Goal: Task Accomplishment & Management: Complete application form

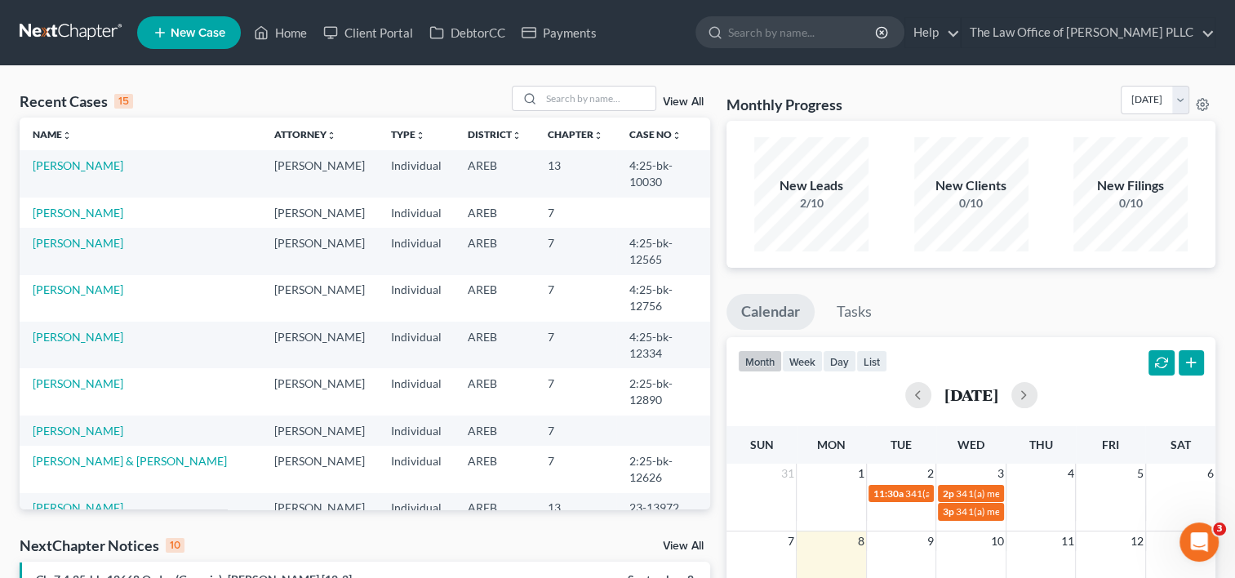
click at [688, 104] on link "View All" at bounding box center [683, 101] width 41 height 11
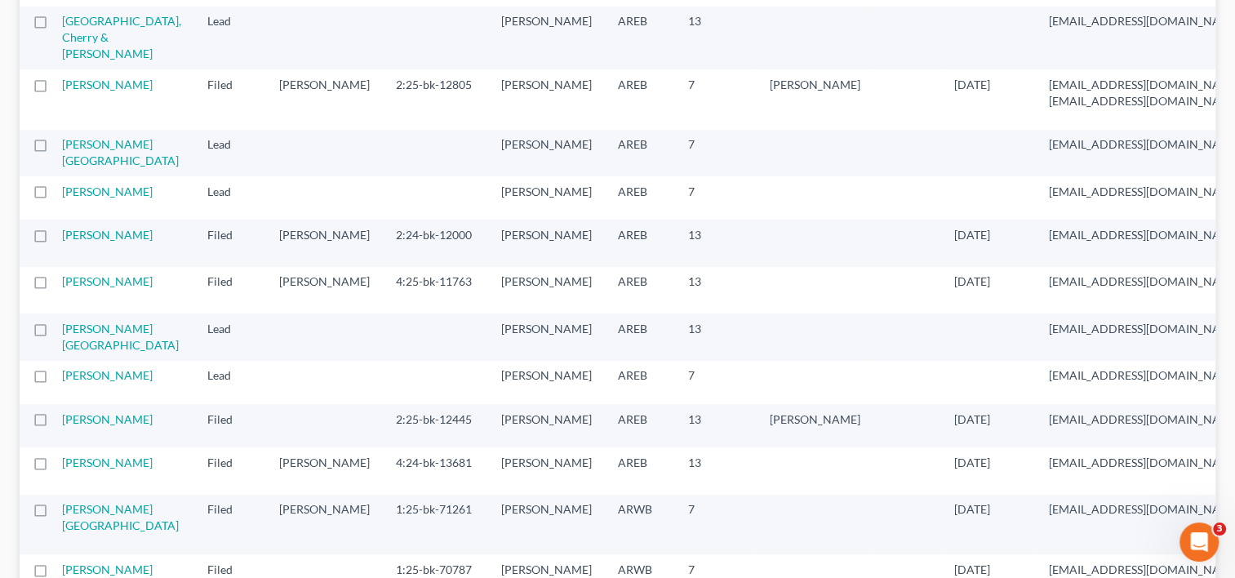
scroll to position [1125, 0]
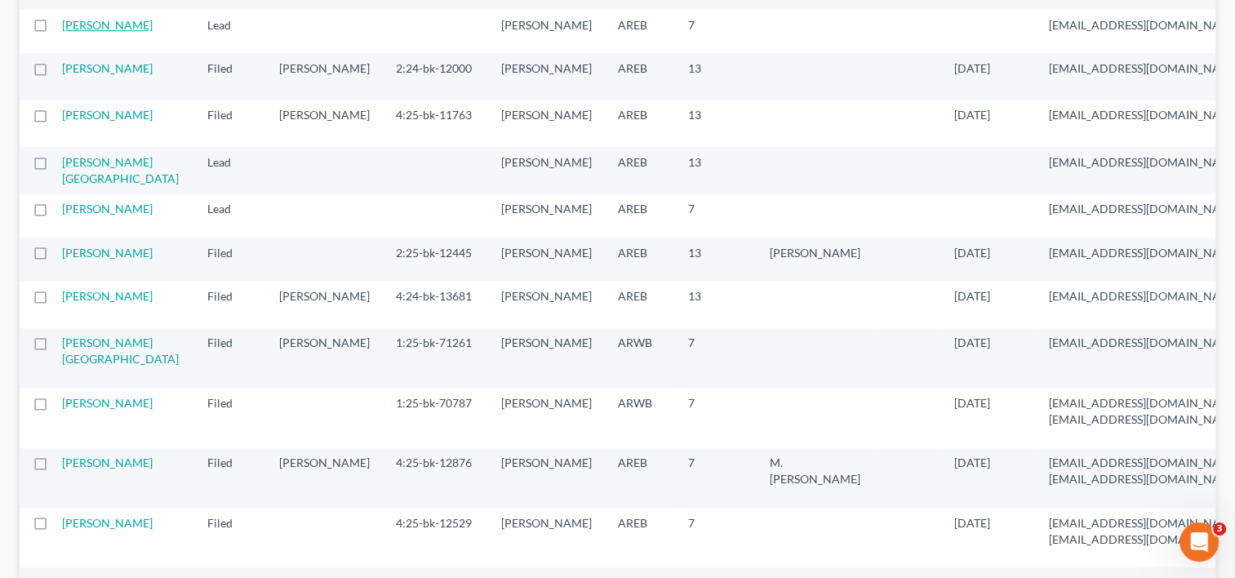
click at [89, 32] on link "[PERSON_NAME]" at bounding box center [107, 25] width 91 height 14
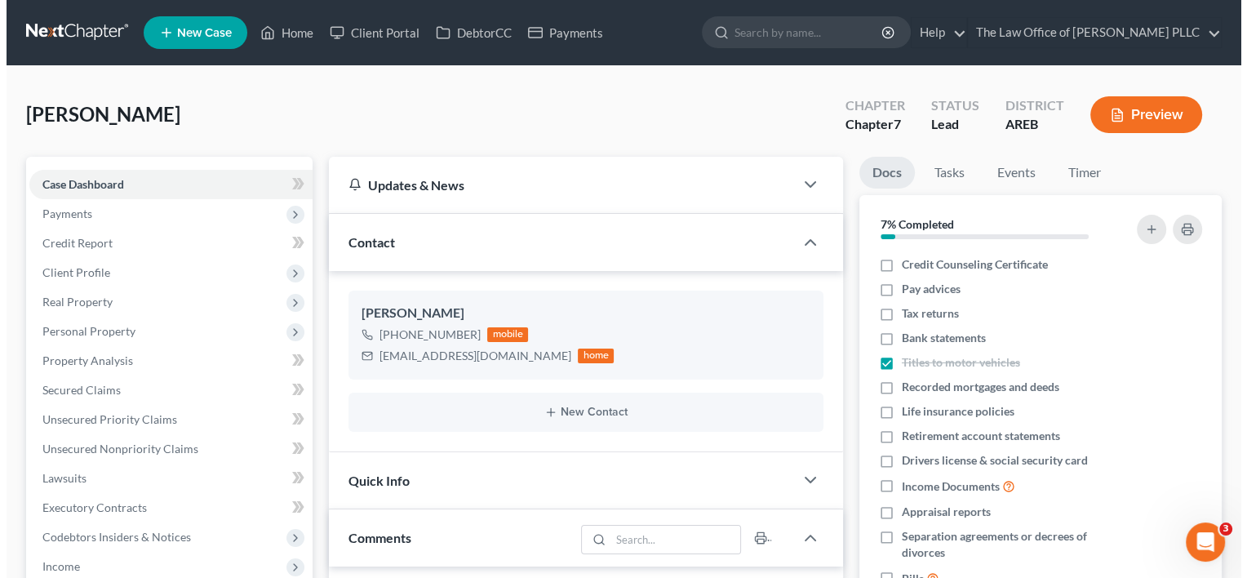
scroll to position [537, 0]
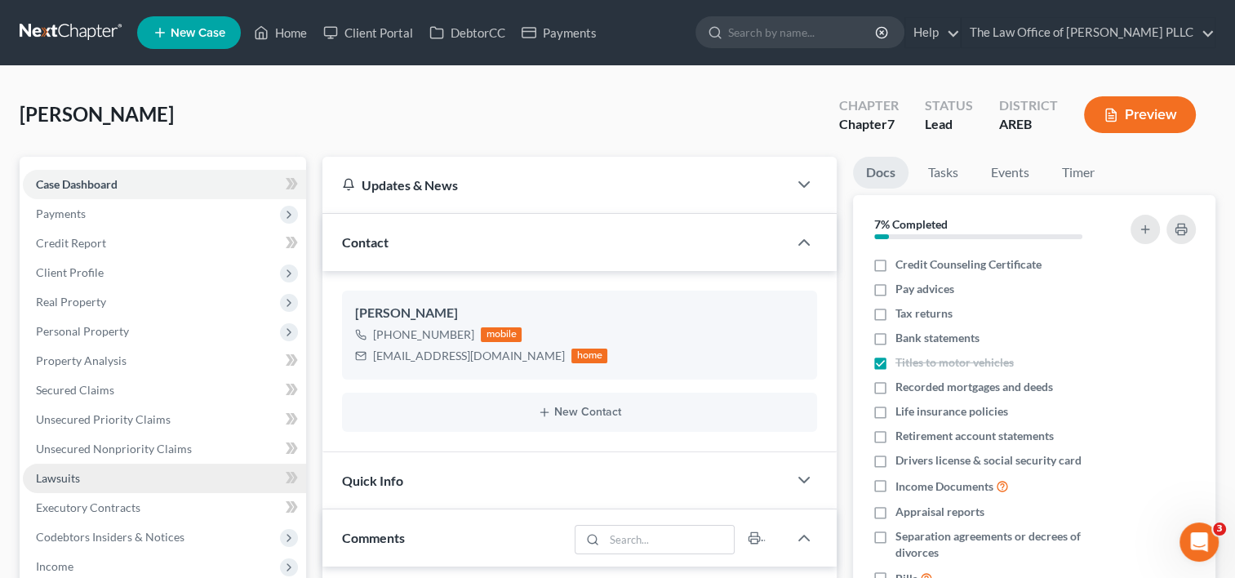
click at [76, 479] on span "Lawsuits" at bounding box center [58, 478] width 44 height 14
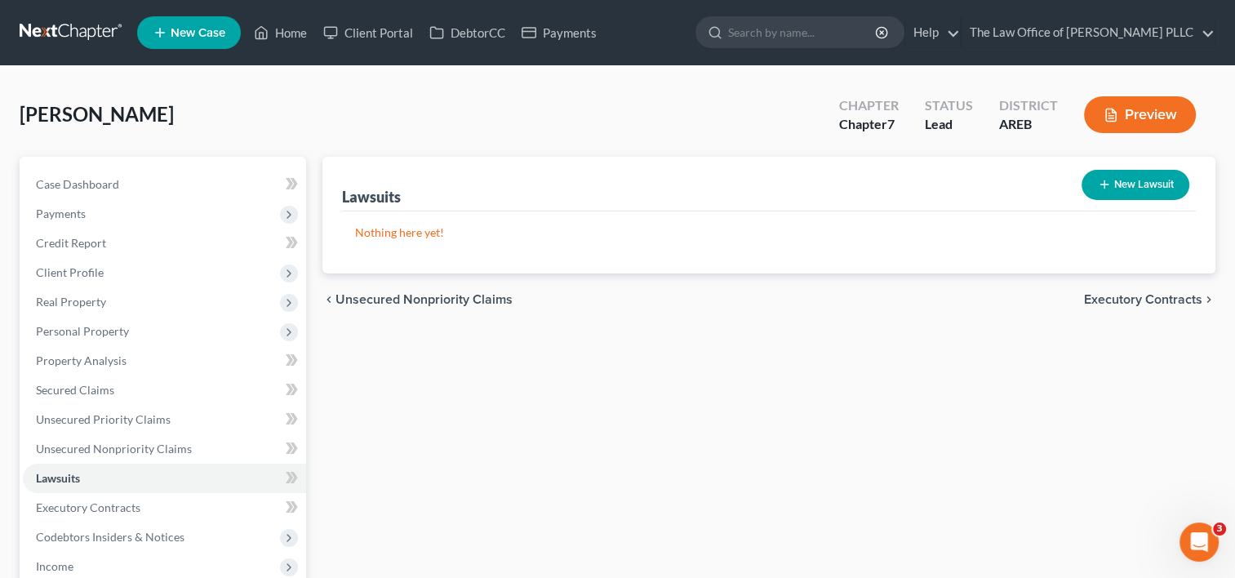
click at [1122, 180] on button "New Lawsuit" at bounding box center [1135, 185] width 108 height 30
select select "0"
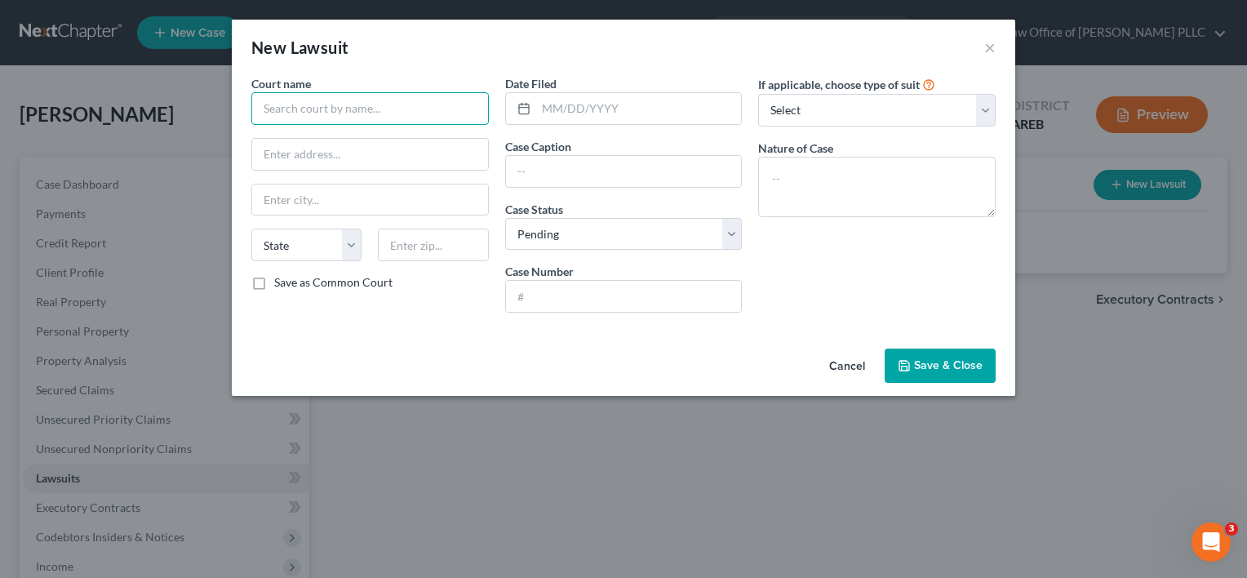
click at [314, 109] on input "text" at bounding box center [369, 108] width 237 height 33
click at [619, 112] on input "text" at bounding box center [639, 108] width 206 height 31
type input "[GEOGRAPHIC_DATA]"
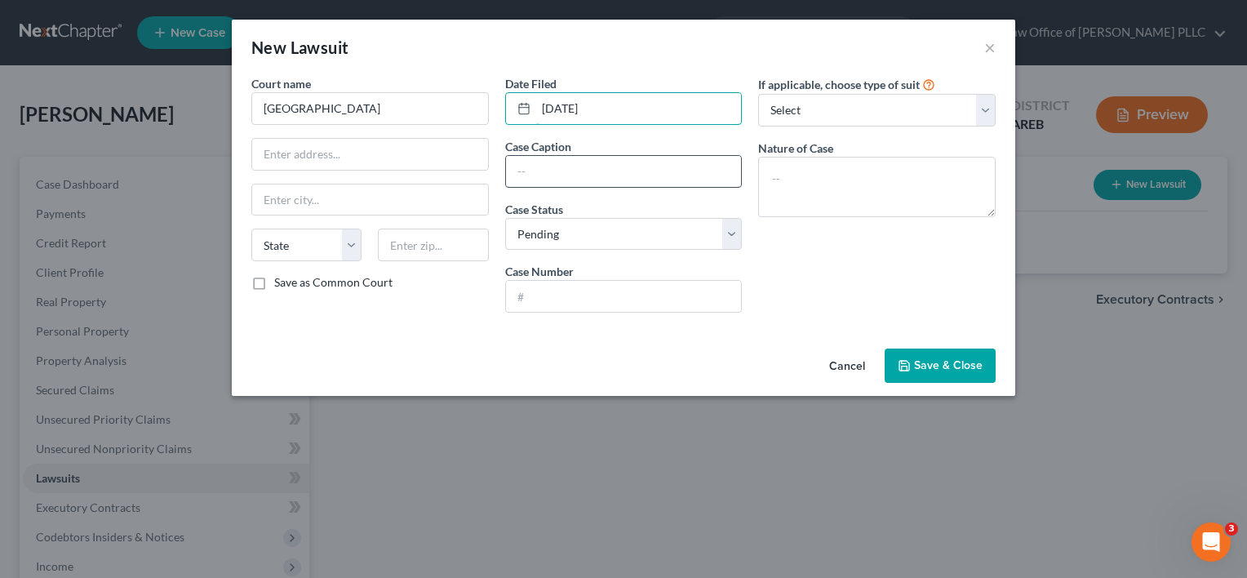
type input "[DATE]"
click at [533, 170] on input "text" at bounding box center [624, 171] width 236 height 31
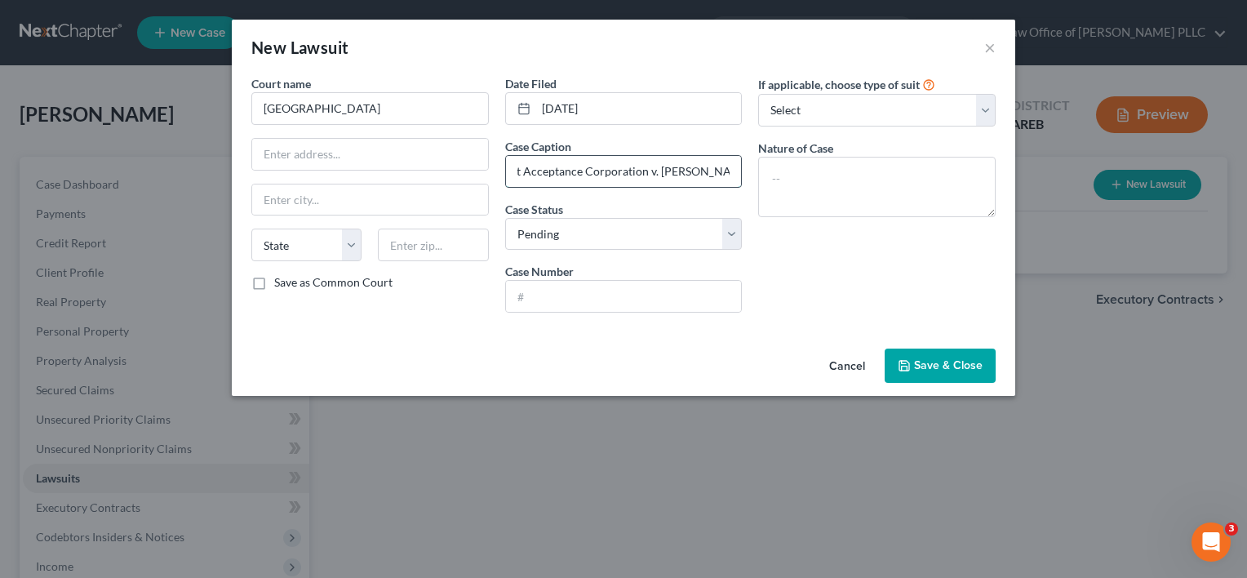
scroll to position [0, 33]
type input "Credit Acceptance Corporation v. [PERSON_NAME]"
click at [552, 295] on input "text" at bounding box center [624, 296] width 236 height 31
type input "PCCV-25-707"
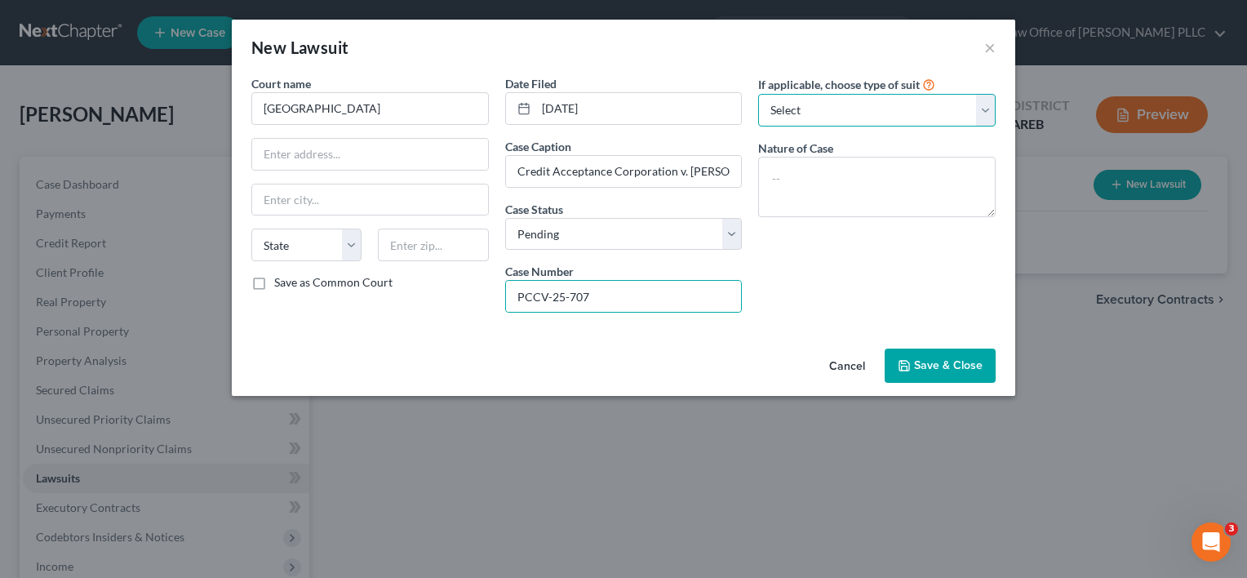
click at [873, 104] on select "Select Repossession Garnishment Foreclosure Attached, Seized, Or Levied Other" at bounding box center [876, 110] width 237 height 33
select select "4"
click at [758, 94] on select "Select Repossession Garnishment Foreclosure Attached, Seized, Or Levied Other" at bounding box center [876, 110] width 237 height 33
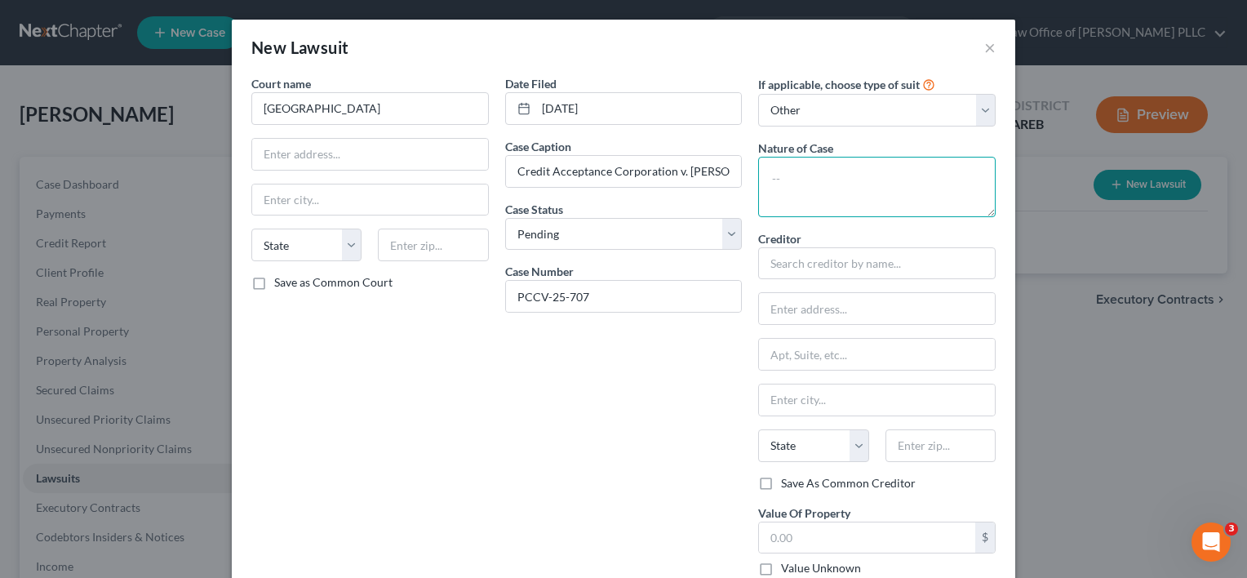
click at [834, 186] on textarea at bounding box center [876, 187] width 237 height 60
type textarea "s"
type textarea "Suit for a Repossessed Car"
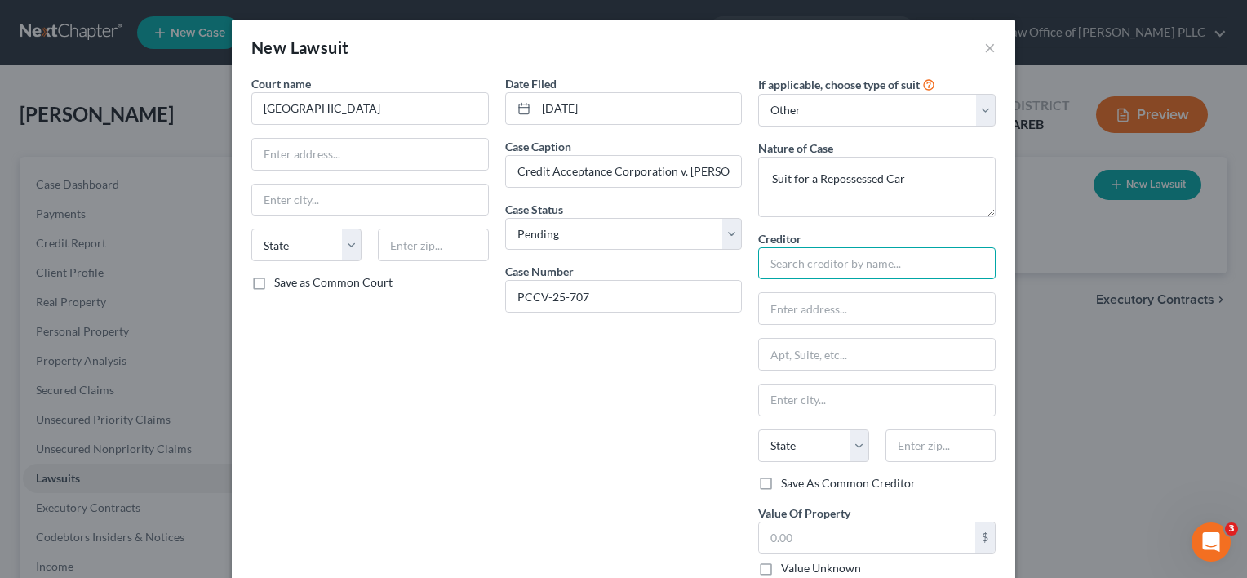
click at [853, 264] on input "text" at bounding box center [876, 263] width 237 height 33
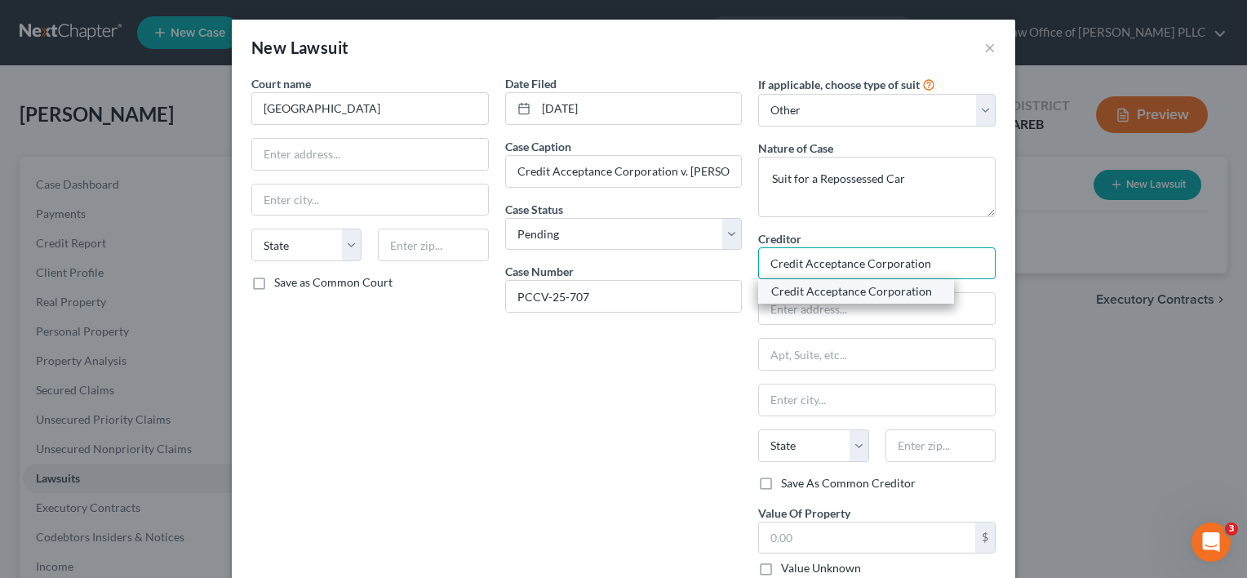
type input "Credit Acceptance Corporation"
click at [888, 291] on div "Credit Acceptance Corporation" at bounding box center [856, 291] width 170 height 16
type input "c/o The [PERSON_NAME] Law Firm, PLLC"
type input "PO Box 7599"
type input "Little Rock"
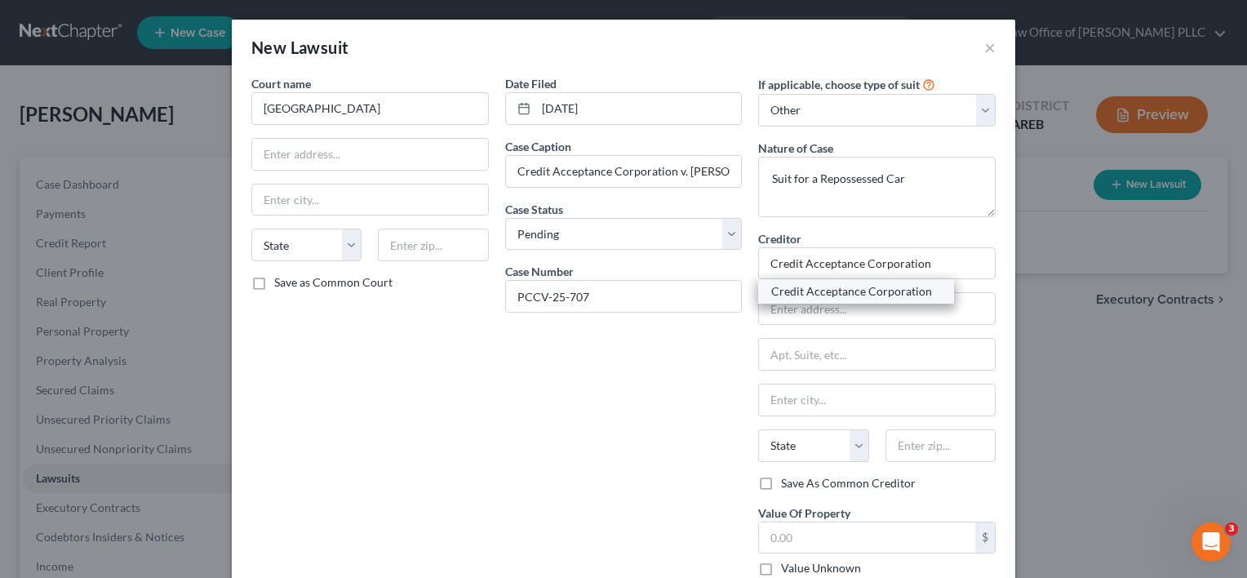
select select "2"
type input "72217"
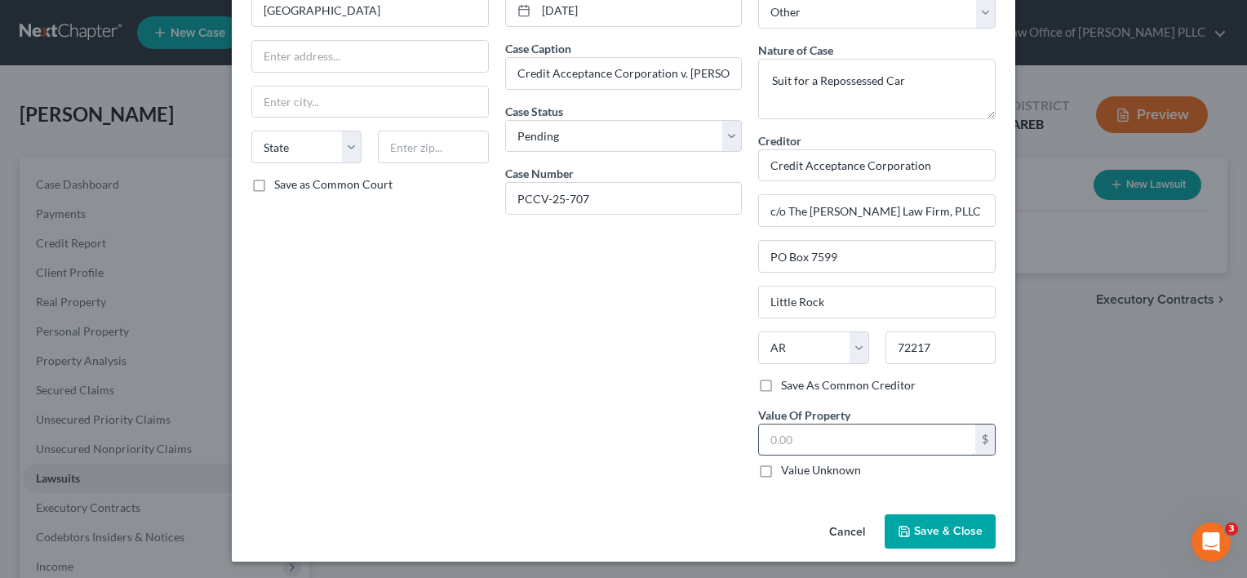
click at [811, 433] on input "text" at bounding box center [867, 439] width 216 height 31
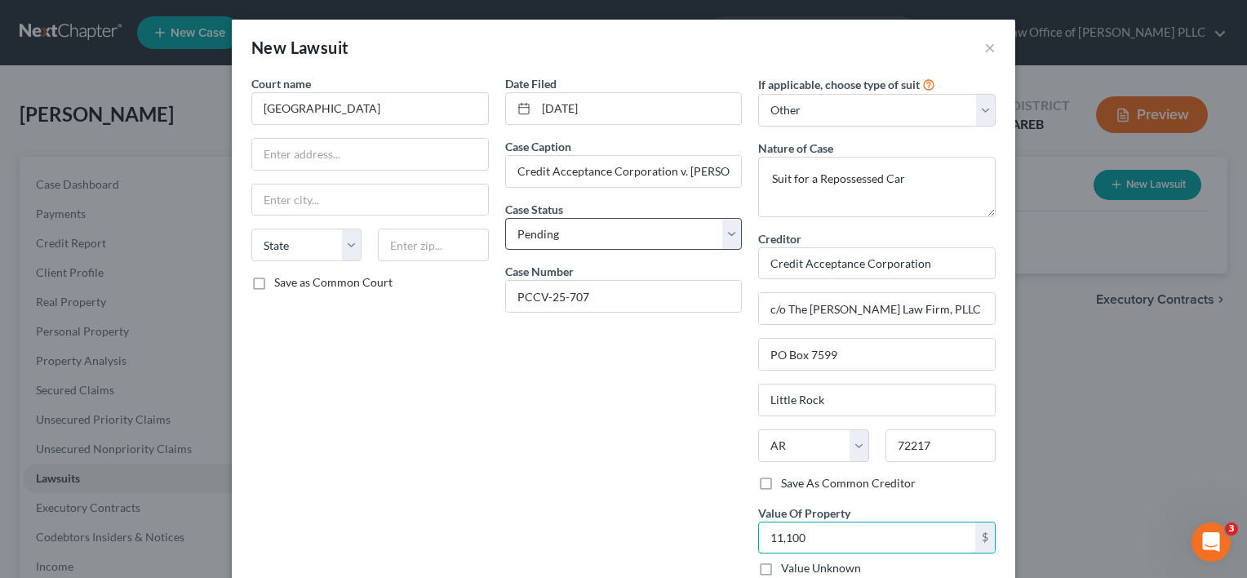
type input "11,100"
click at [723, 233] on select "Select Pending On Appeal Concluded" at bounding box center [623, 234] width 237 height 33
click at [505, 218] on select "Select Pending On Appeal Concluded" at bounding box center [623, 234] width 237 height 33
click at [561, 363] on div "Date Filed [DATE] Case Caption Credit Acceptance Corporation v. [PERSON_NAME] C…" at bounding box center [624, 332] width 254 height 514
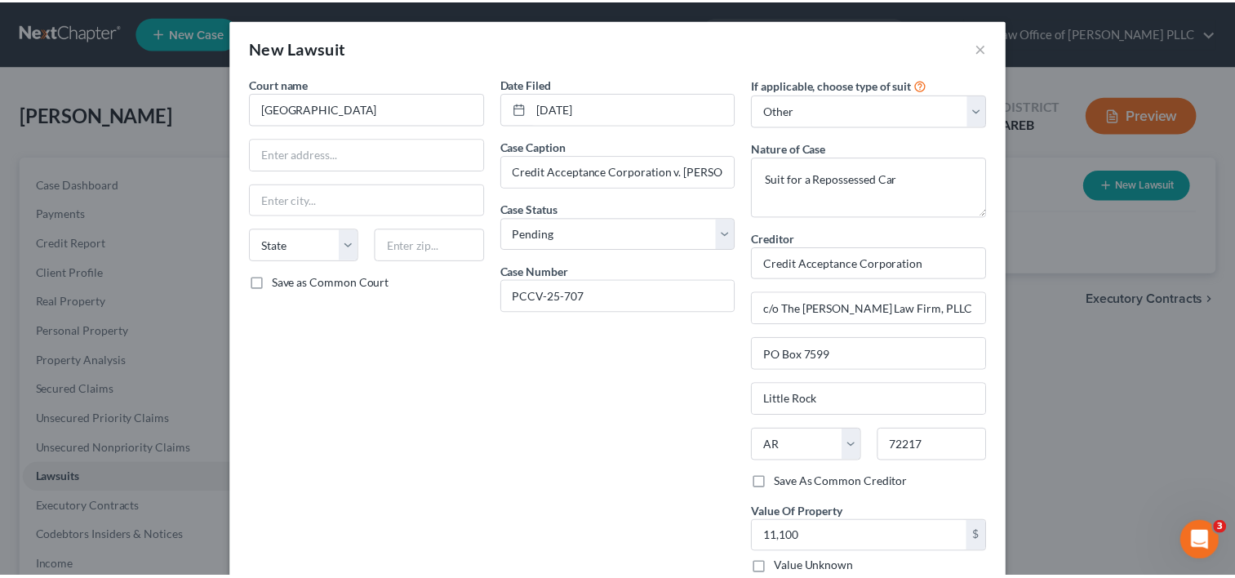
scroll to position [98, 0]
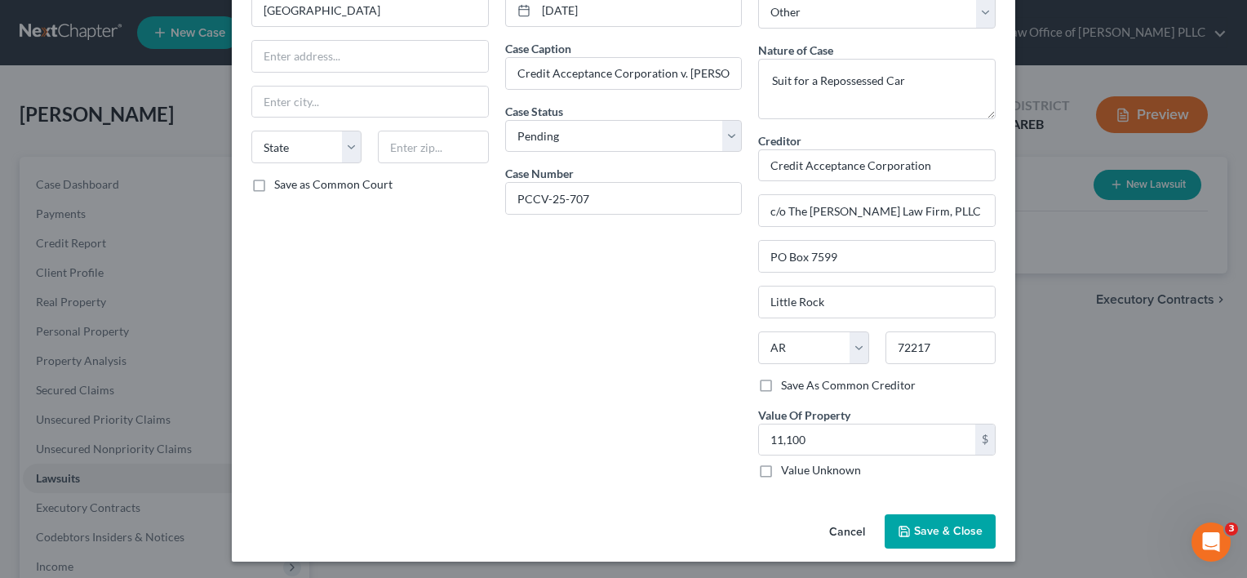
click at [920, 524] on span "Save & Close" at bounding box center [948, 531] width 69 height 14
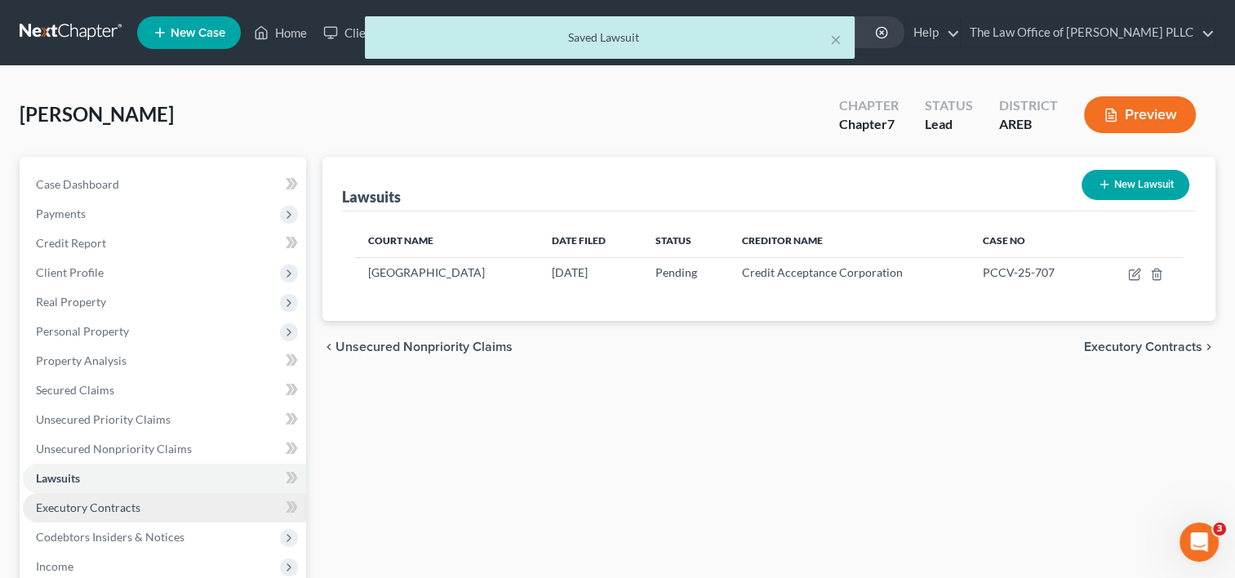
click at [113, 509] on span "Executory Contracts" at bounding box center [88, 507] width 104 height 14
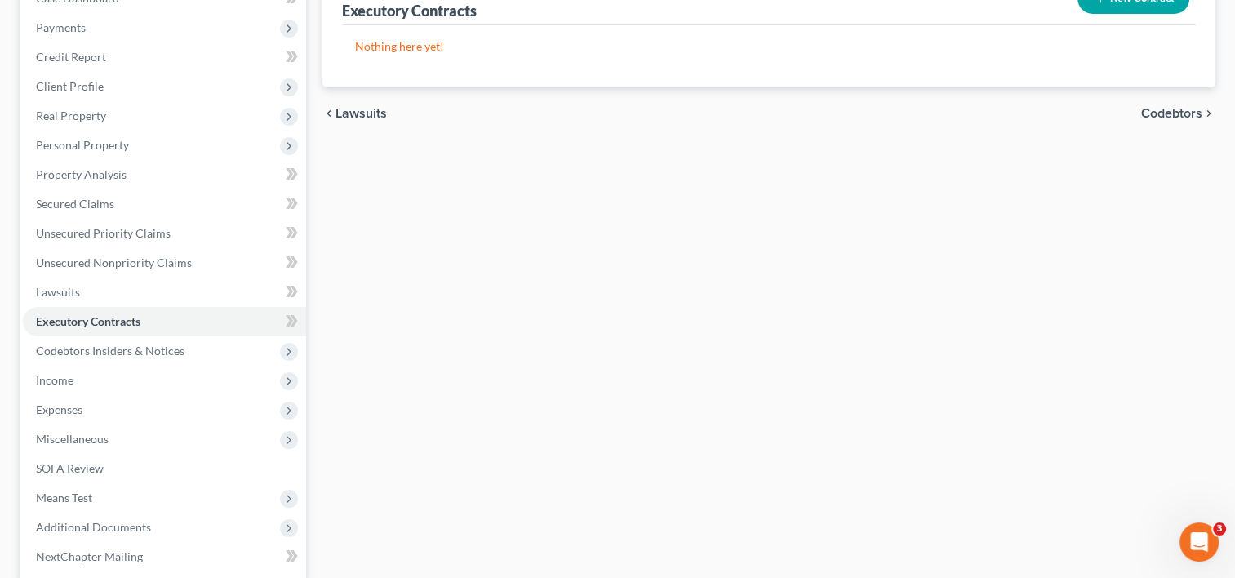
scroll to position [264, 0]
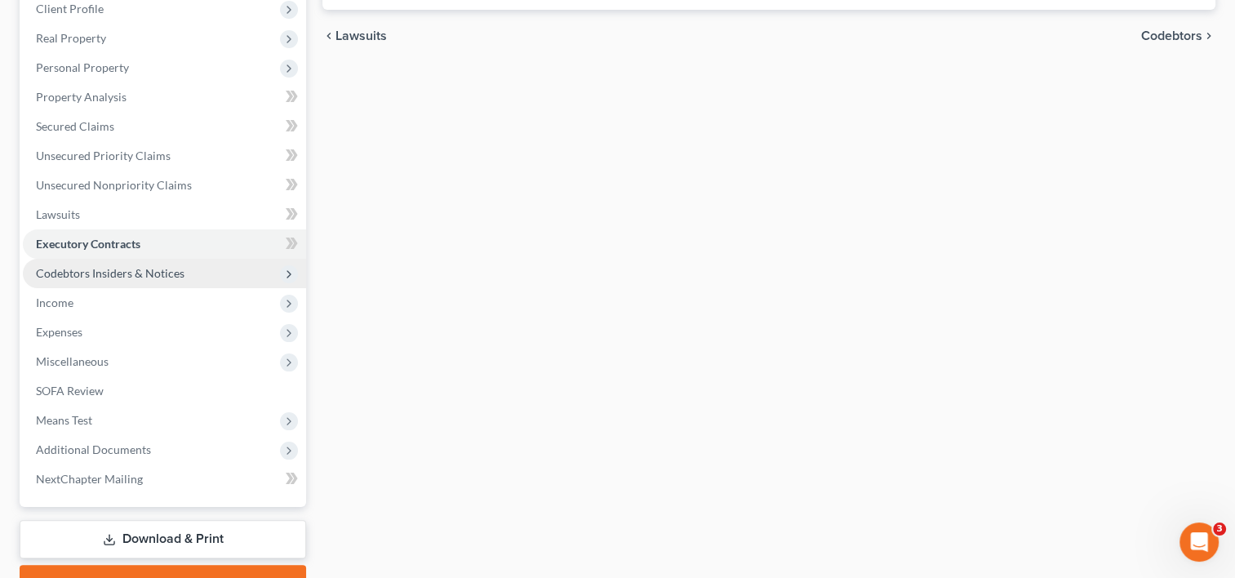
click at [148, 268] on span "Codebtors Insiders & Notices" at bounding box center [110, 273] width 149 height 14
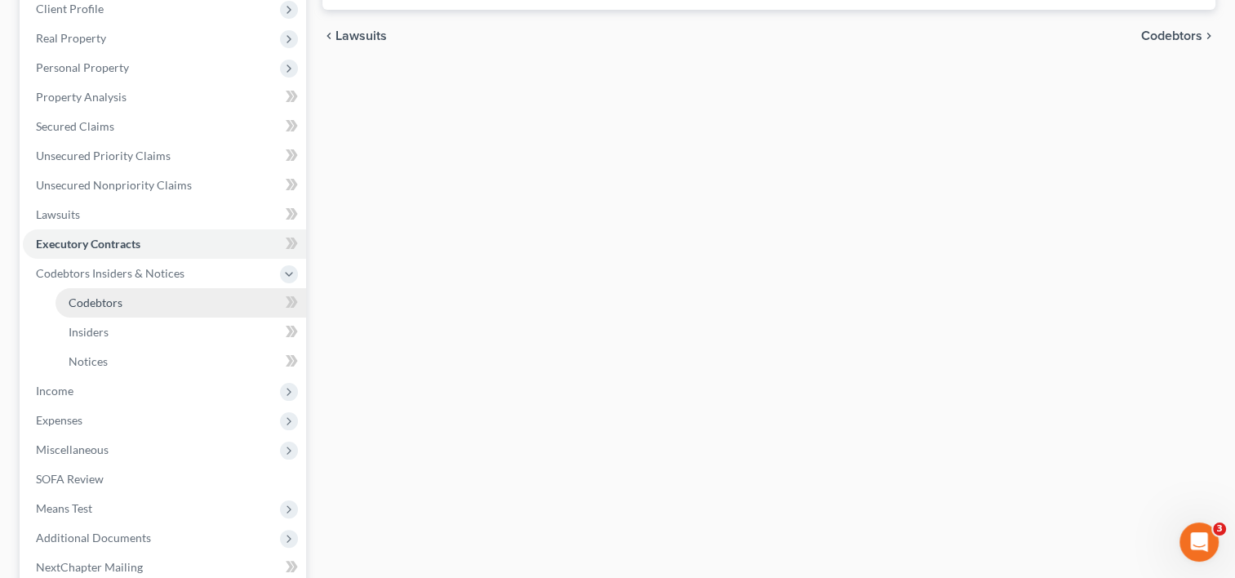
click at [138, 300] on link "Codebtors" at bounding box center [180, 302] width 251 height 29
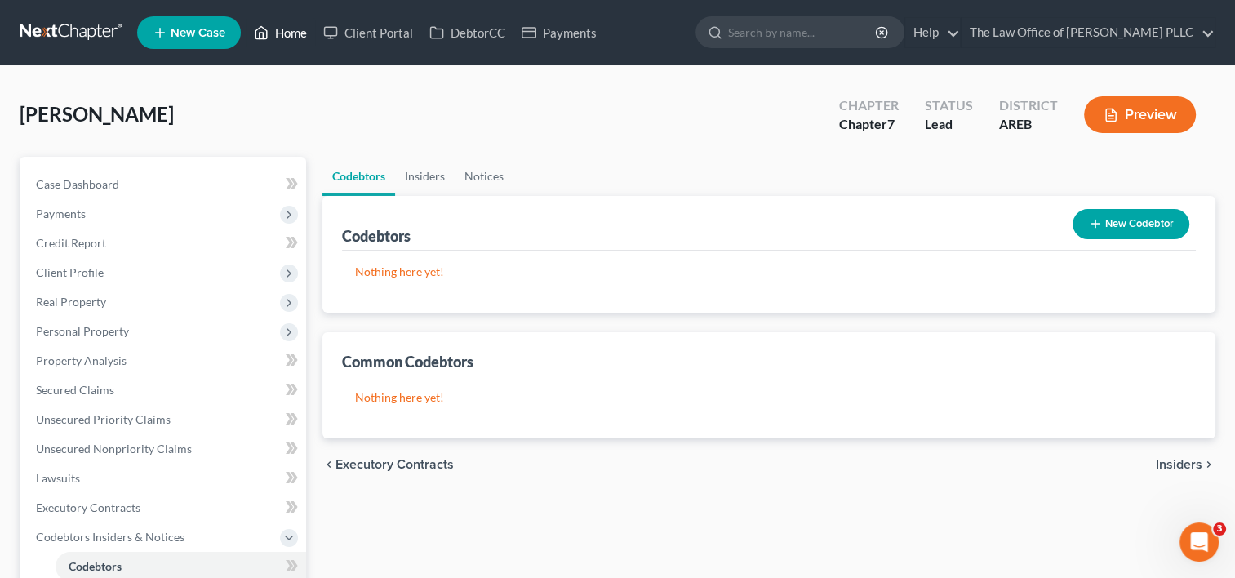
click at [292, 36] on link "Home" at bounding box center [280, 32] width 69 height 29
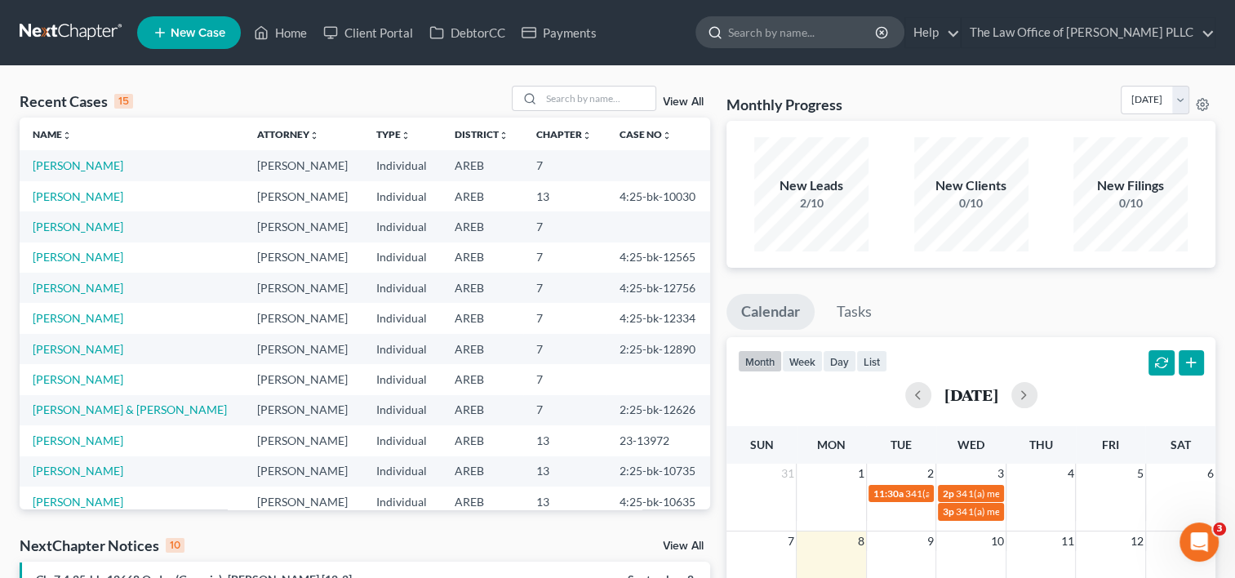
click at [734, 36] on input "search" at bounding box center [802, 32] width 149 height 30
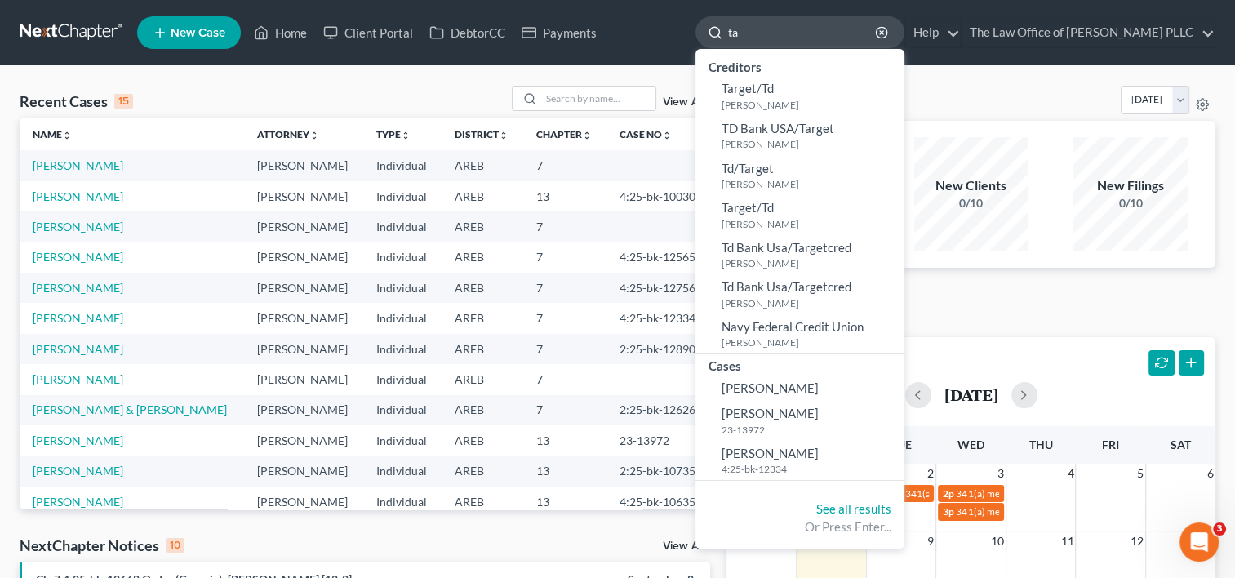
type input "t"
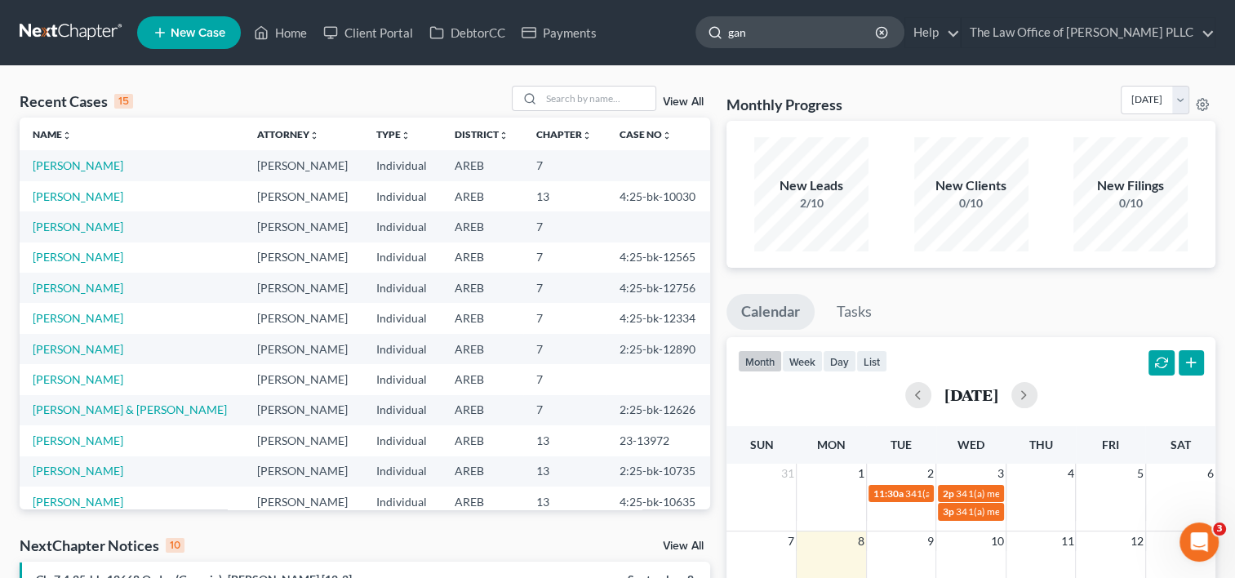
type input "[PERSON_NAME]"
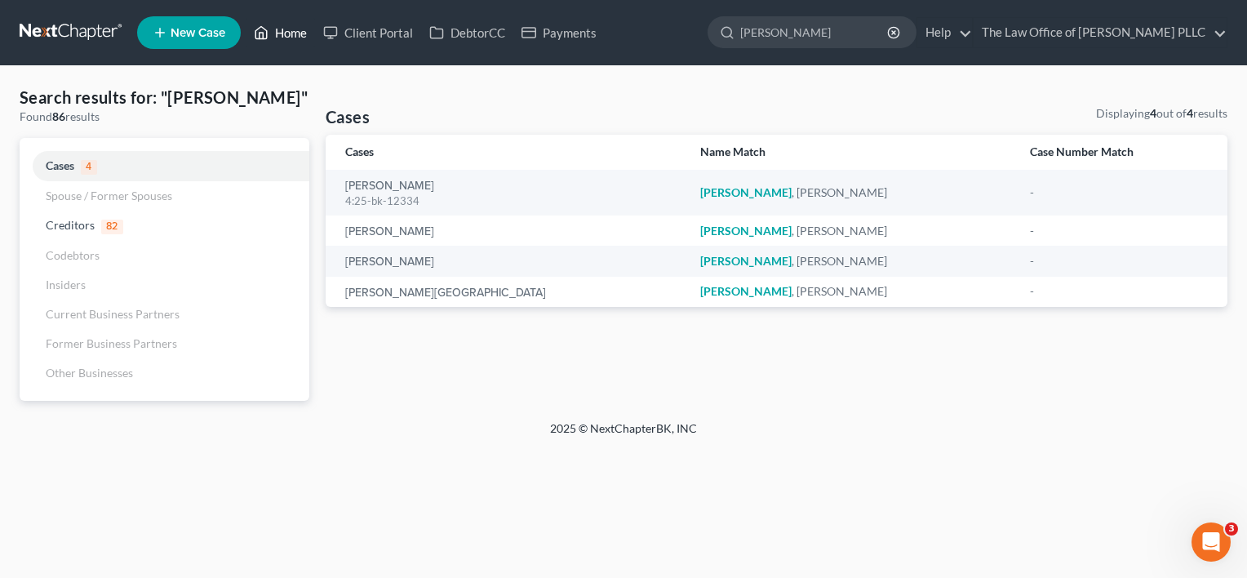
click at [290, 29] on link "Home" at bounding box center [280, 32] width 69 height 29
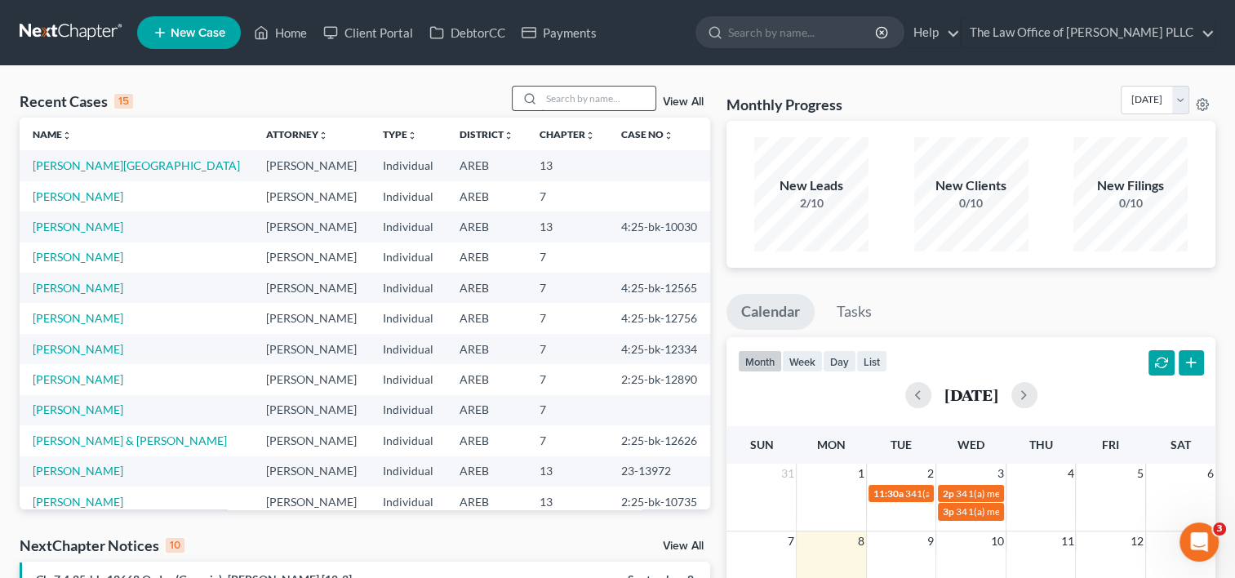
click at [578, 93] on input "search" at bounding box center [598, 99] width 114 height 24
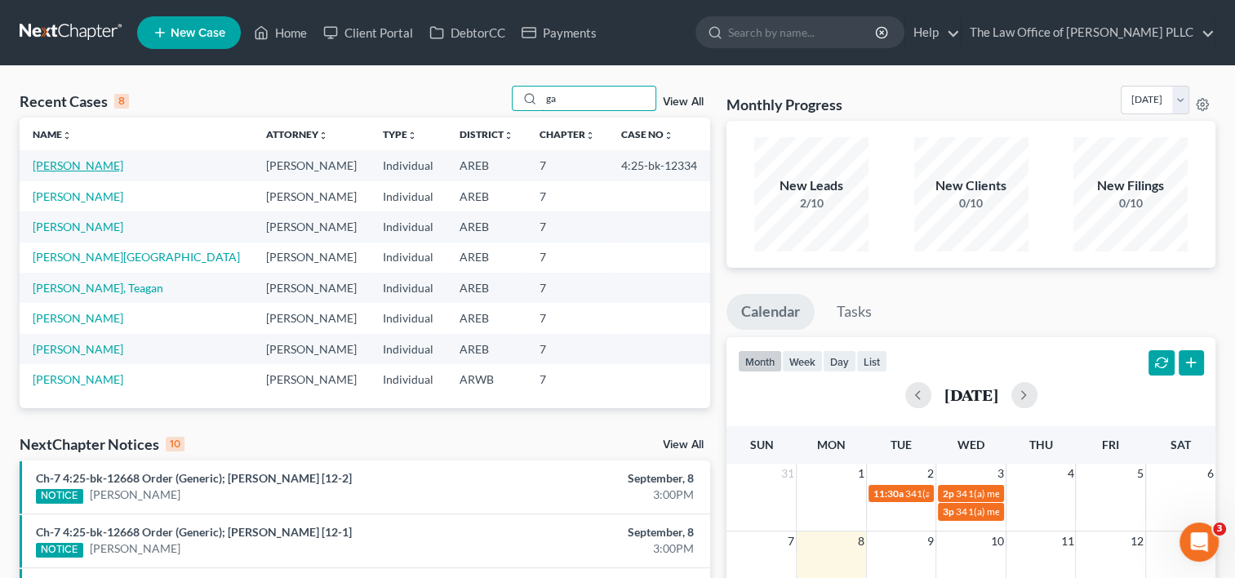
type input "ga"
click at [74, 164] on link "[PERSON_NAME]" at bounding box center [78, 165] width 91 height 14
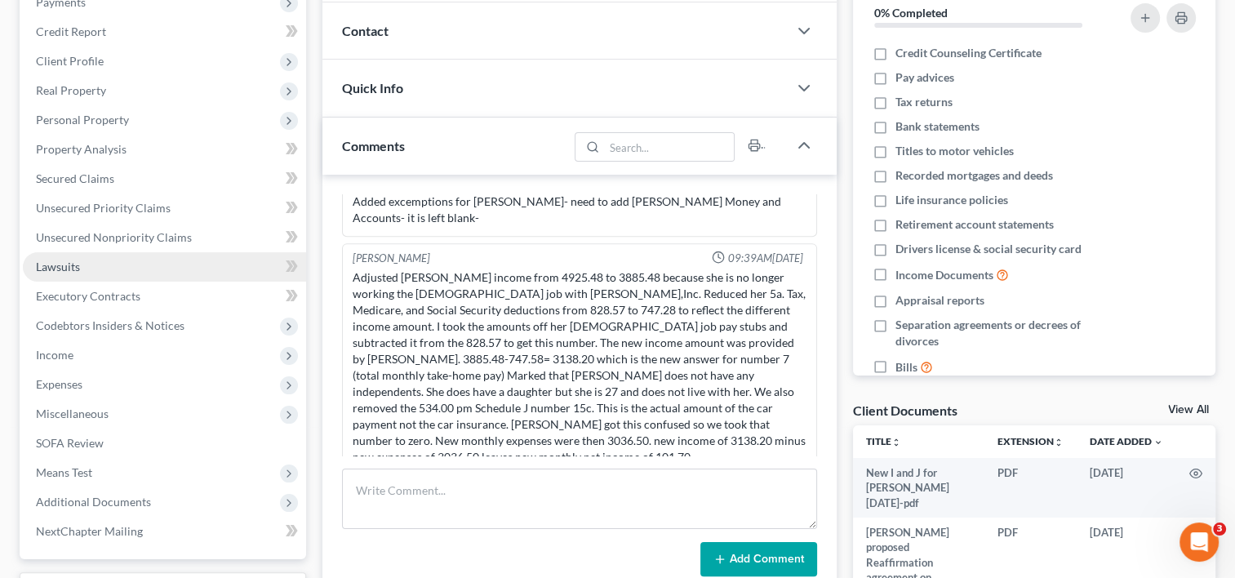
scroll to position [231, 0]
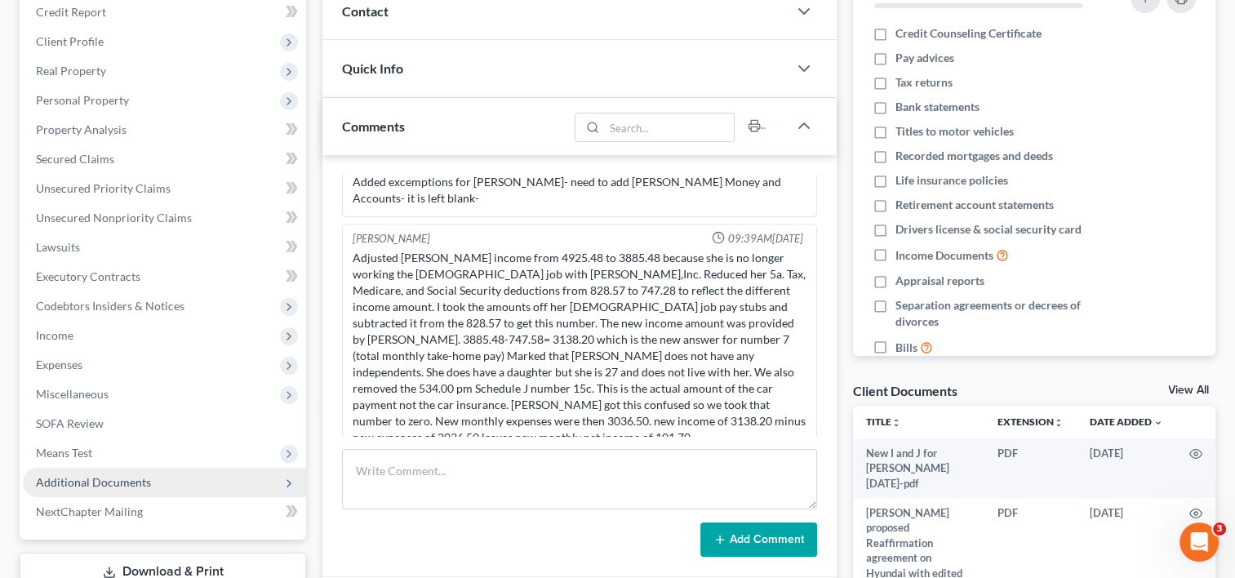
click at [117, 480] on span "Additional Documents" at bounding box center [93, 482] width 115 height 14
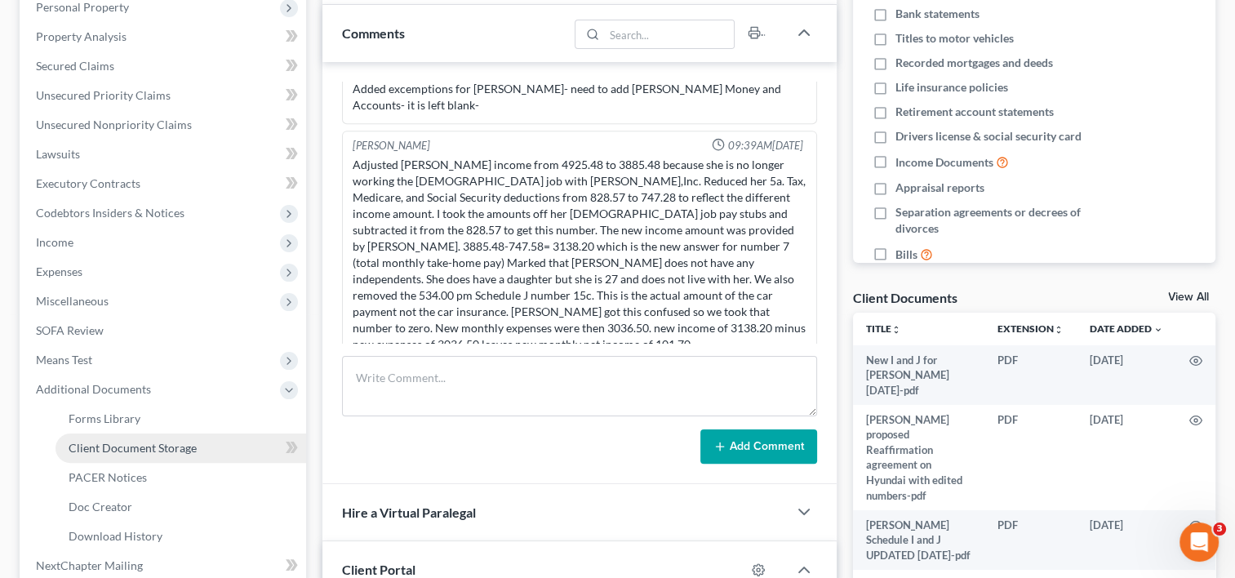
scroll to position [401, 0]
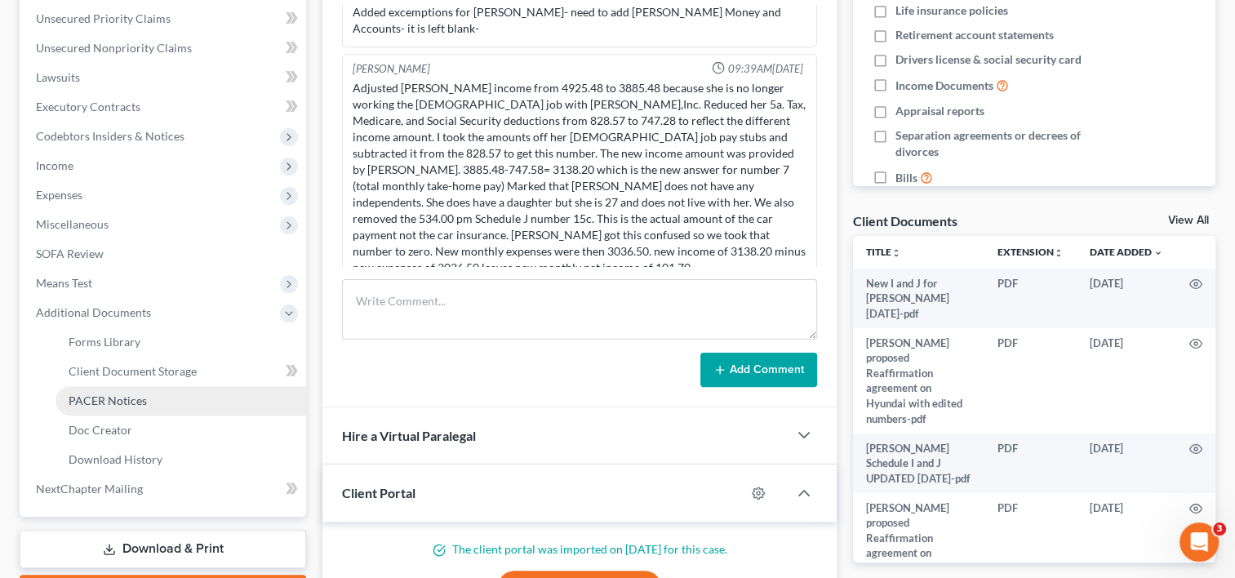
click at [140, 405] on span "PACER Notices" at bounding box center [108, 400] width 78 height 14
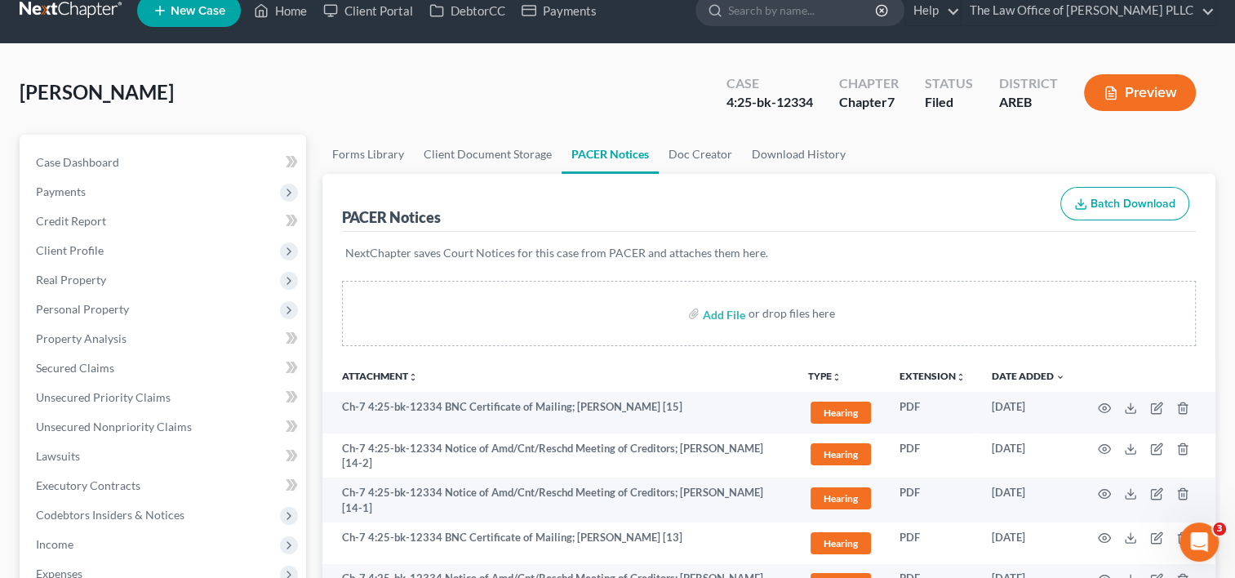
scroll to position [21, 0]
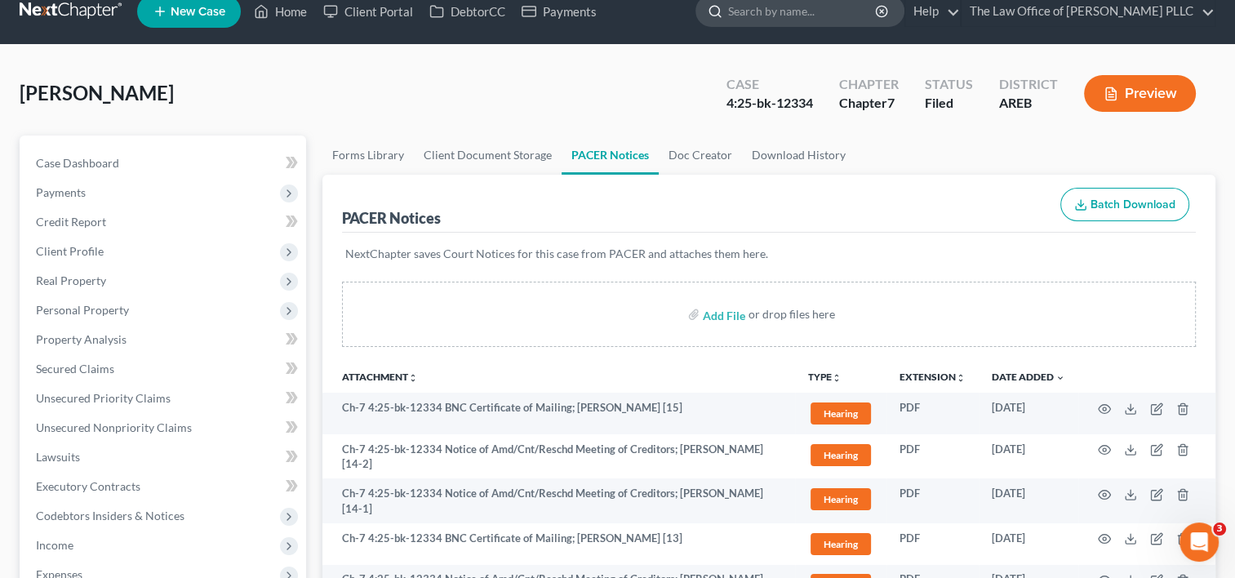
click at [728, 12] on div at bounding box center [712, 11] width 32 height 30
click at [754, 13] on input "search" at bounding box center [802, 11] width 149 height 30
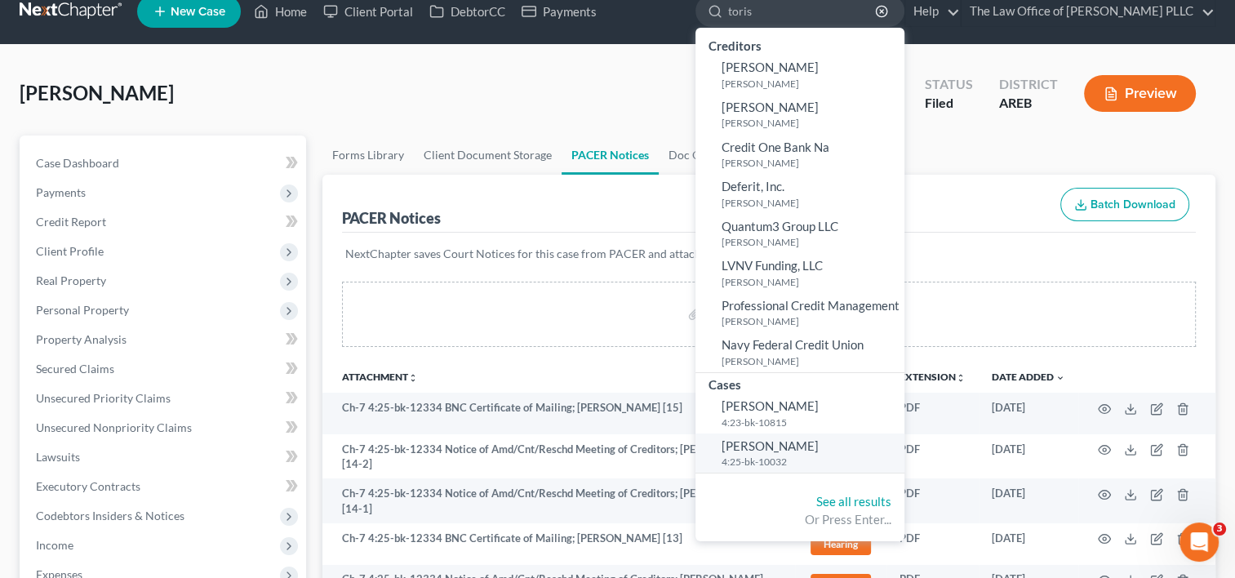
type input "toris"
click at [762, 455] on small "4:25-bk-10032" at bounding box center [810, 462] width 179 height 14
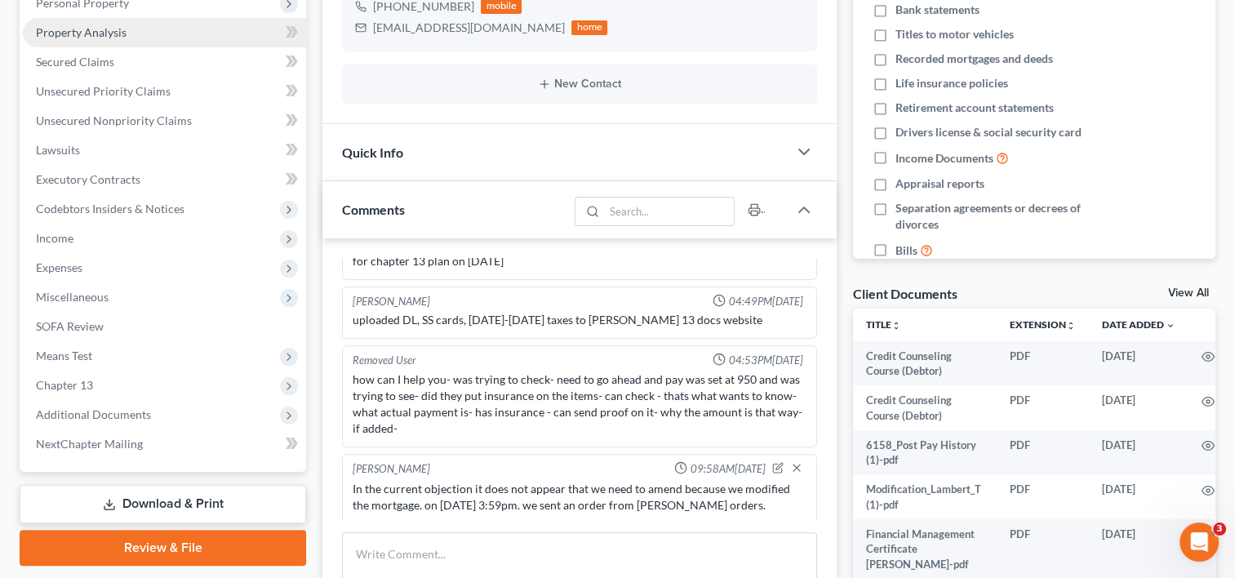
scroll to position [354, 0]
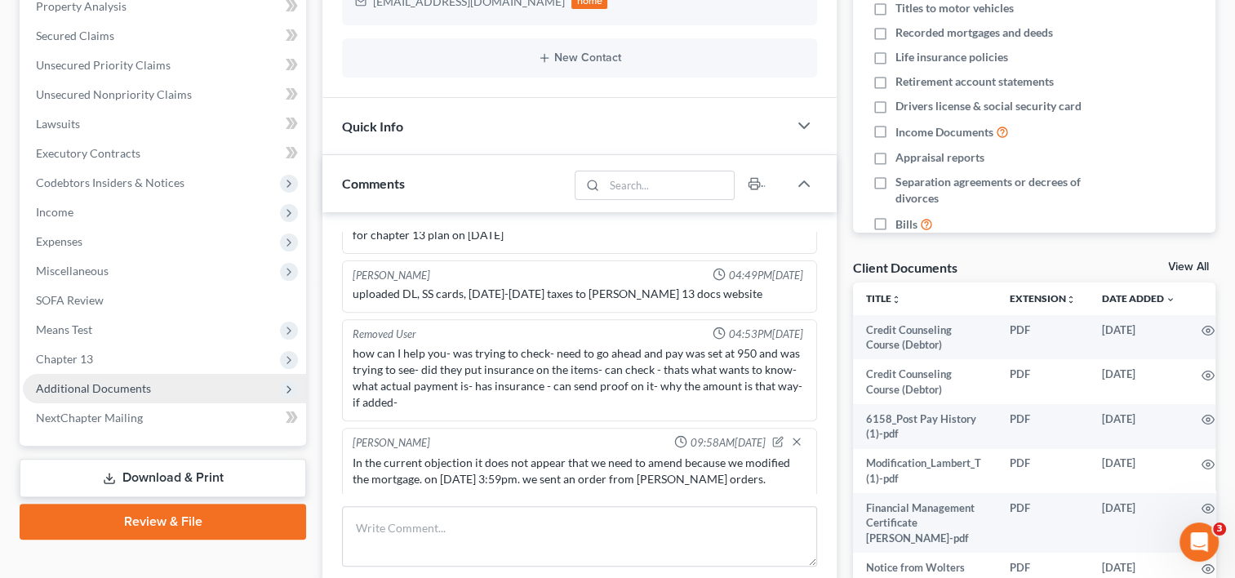
click at [134, 393] on span "Additional Documents" at bounding box center [93, 388] width 115 height 14
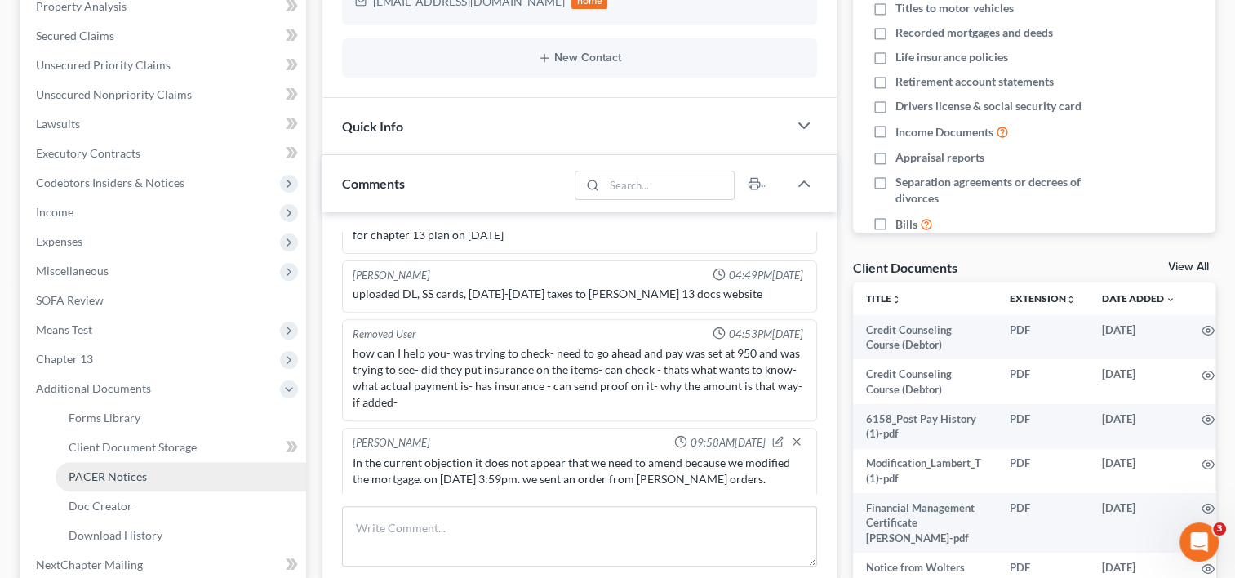
click at [135, 478] on span "PACER Notices" at bounding box center [108, 476] width 78 height 14
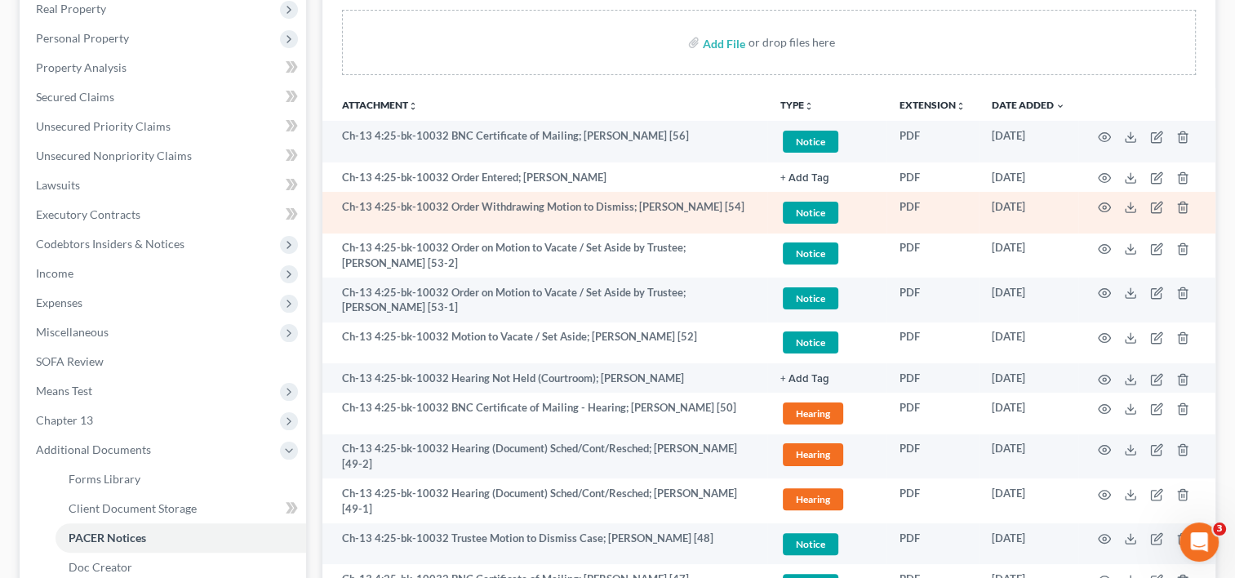
scroll to position [294, 0]
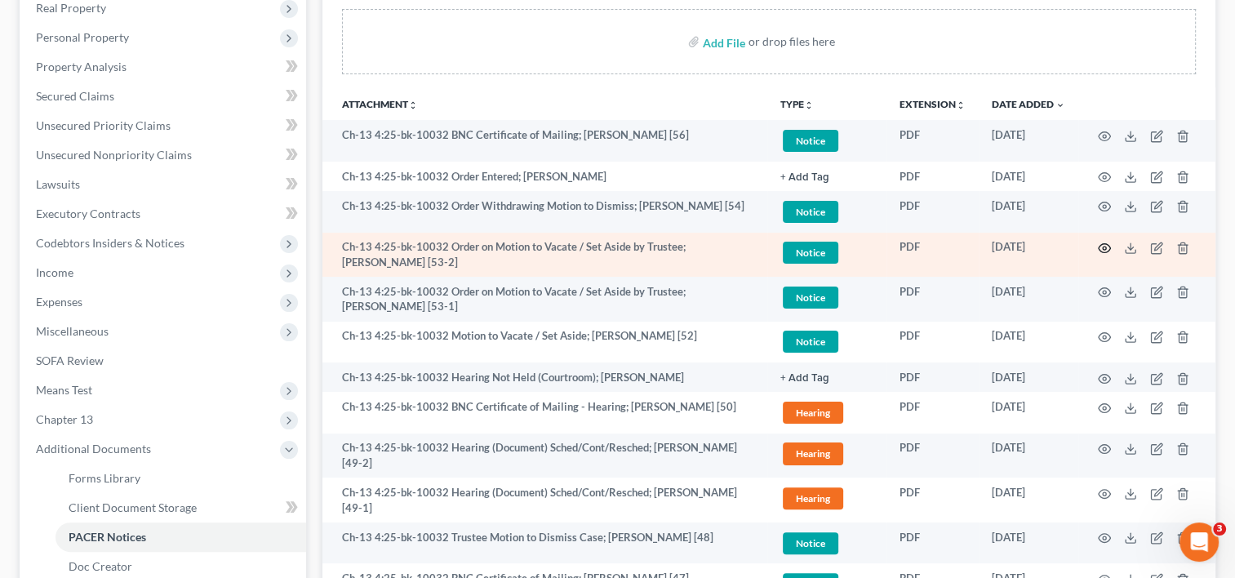
click at [1103, 246] on circle "button" at bounding box center [1103, 247] width 3 height 3
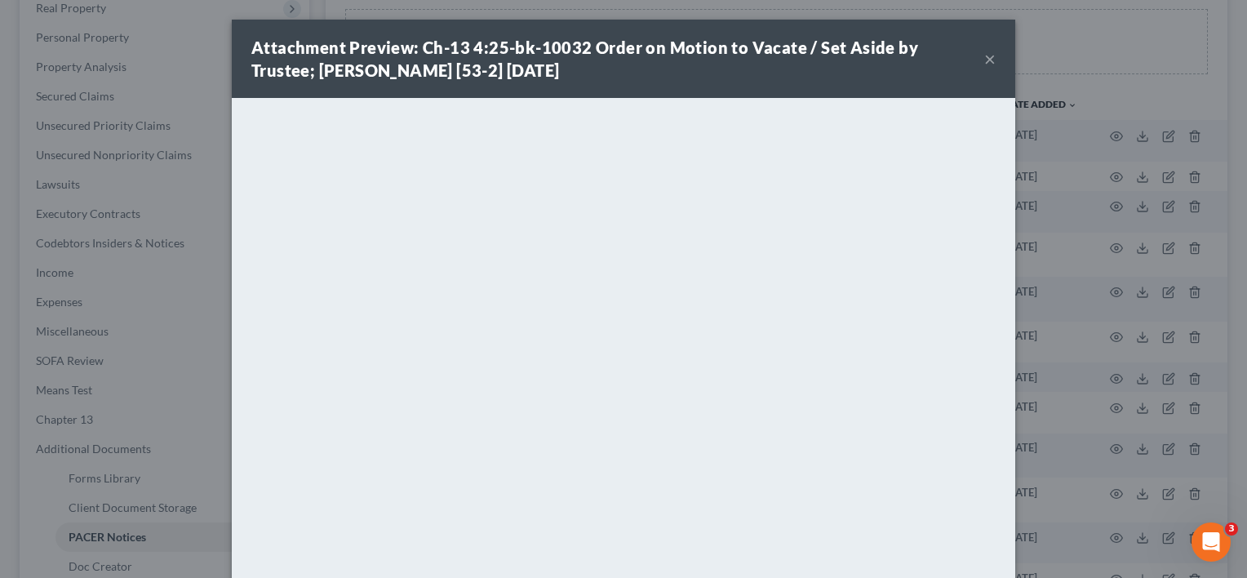
click at [984, 60] on button "×" at bounding box center [989, 59] width 11 height 20
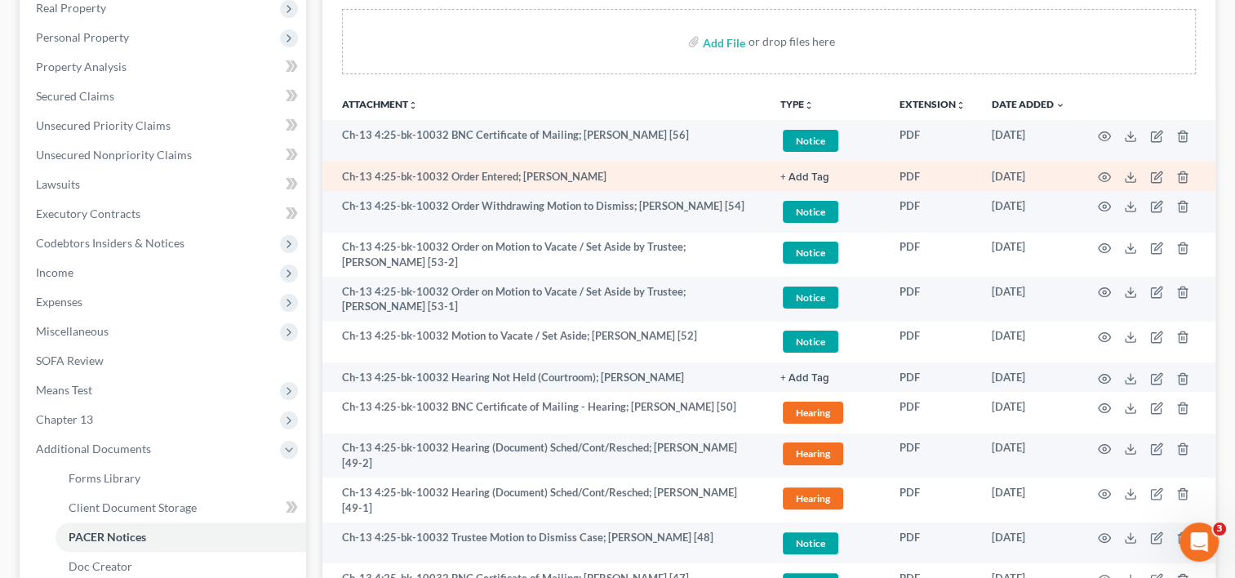
scroll to position [0, 0]
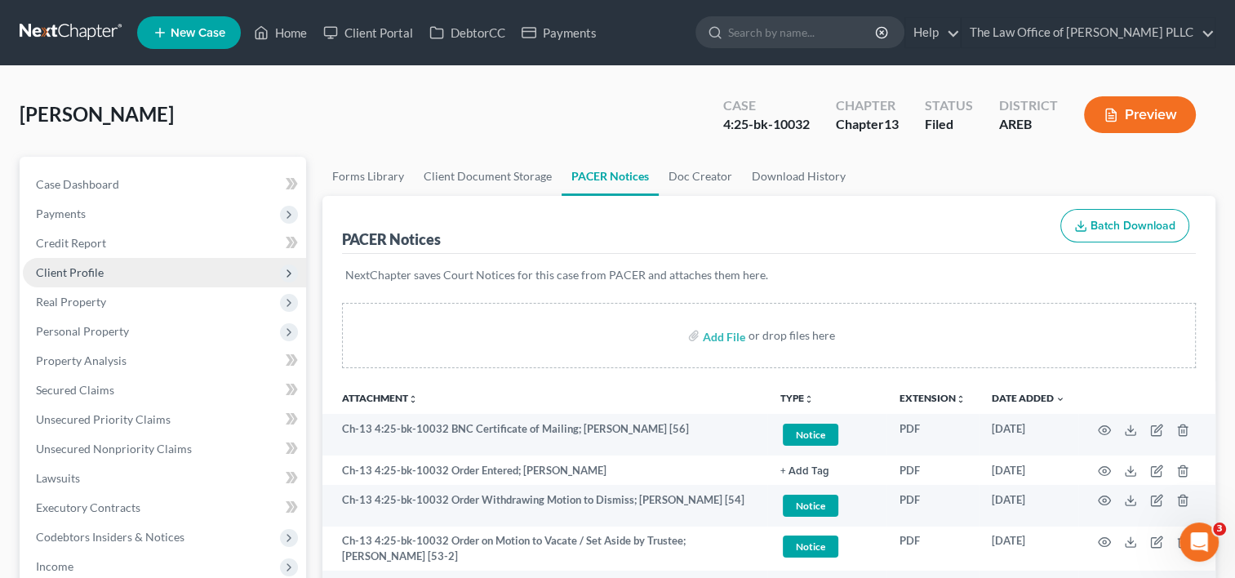
click at [90, 275] on span "Client Profile" at bounding box center [70, 272] width 68 height 14
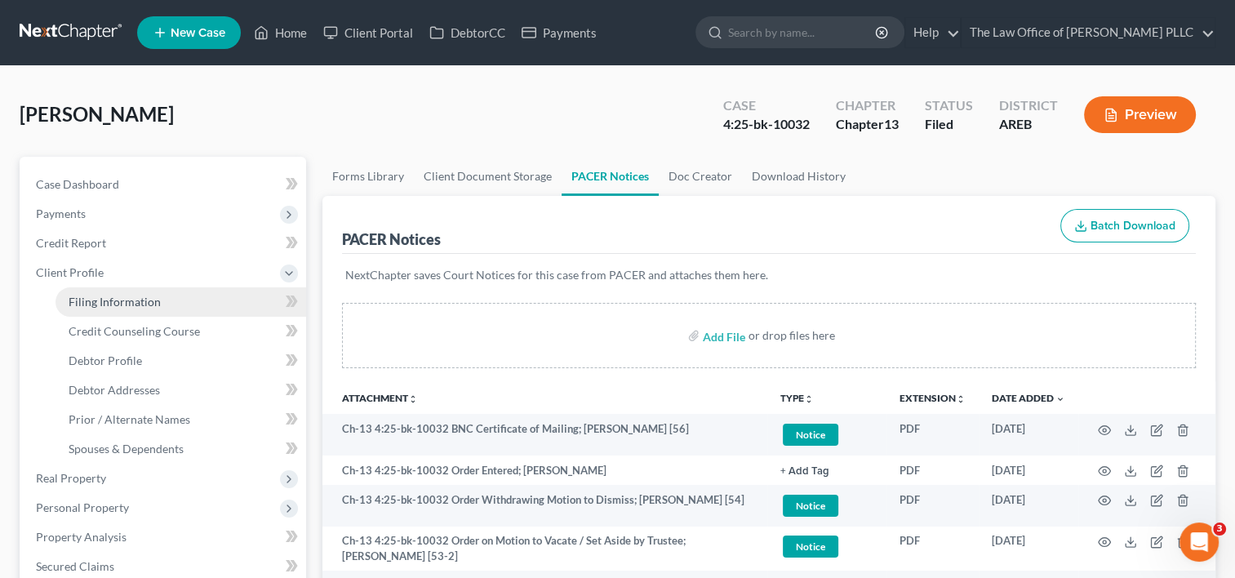
click at [95, 300] on span "Filing Information" at bounding box center [115, 302] width 92 height 14
select select "1"
select select "0"
select select "3"
select select "5"
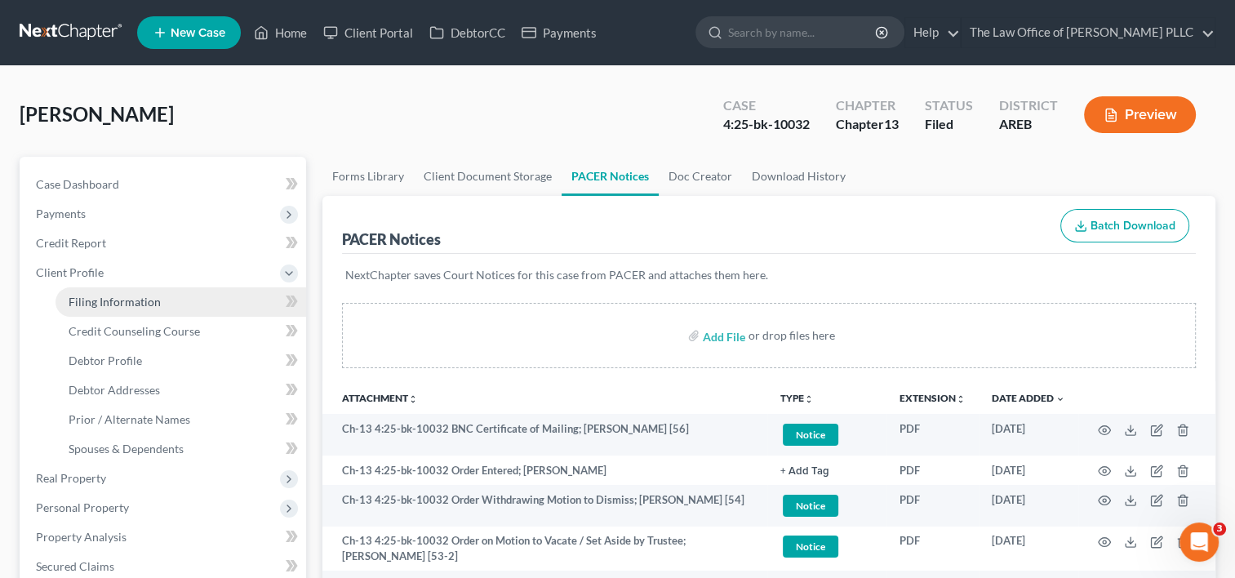
select select "0"
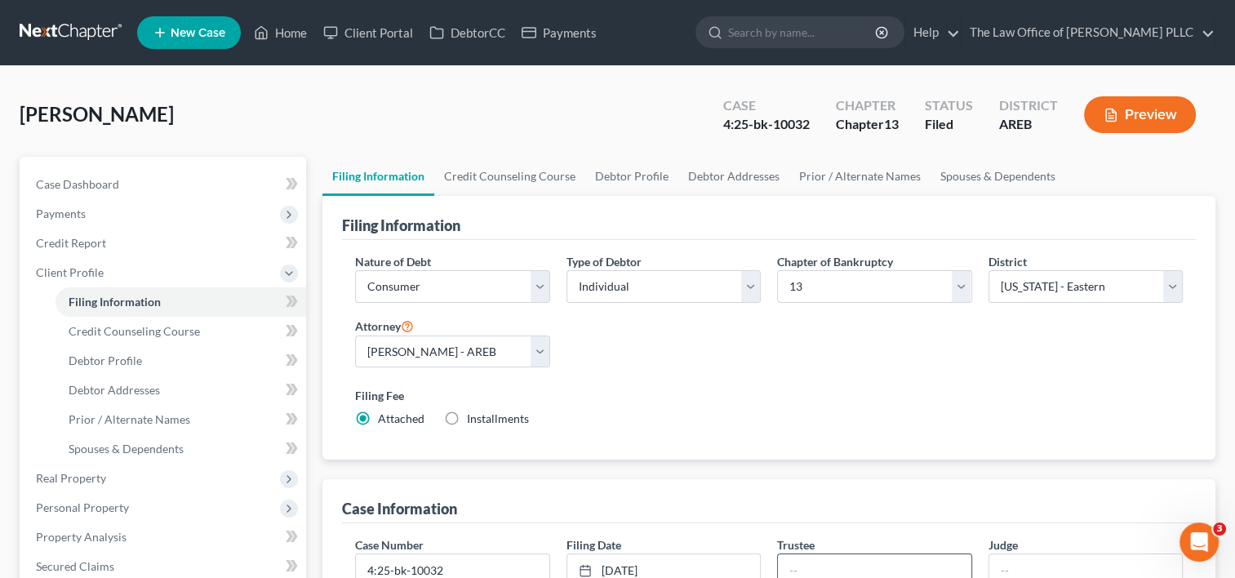
click at [845, 566] on input "text" at bounding box center [874, 569] width 193 height 31
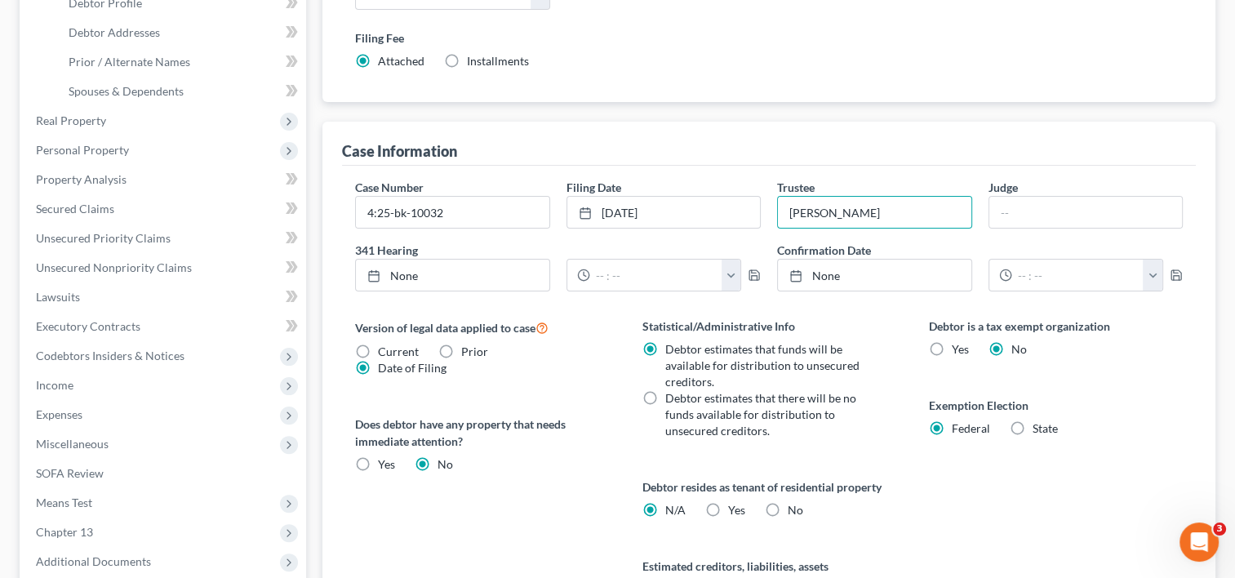
scroll to position [552, 0]
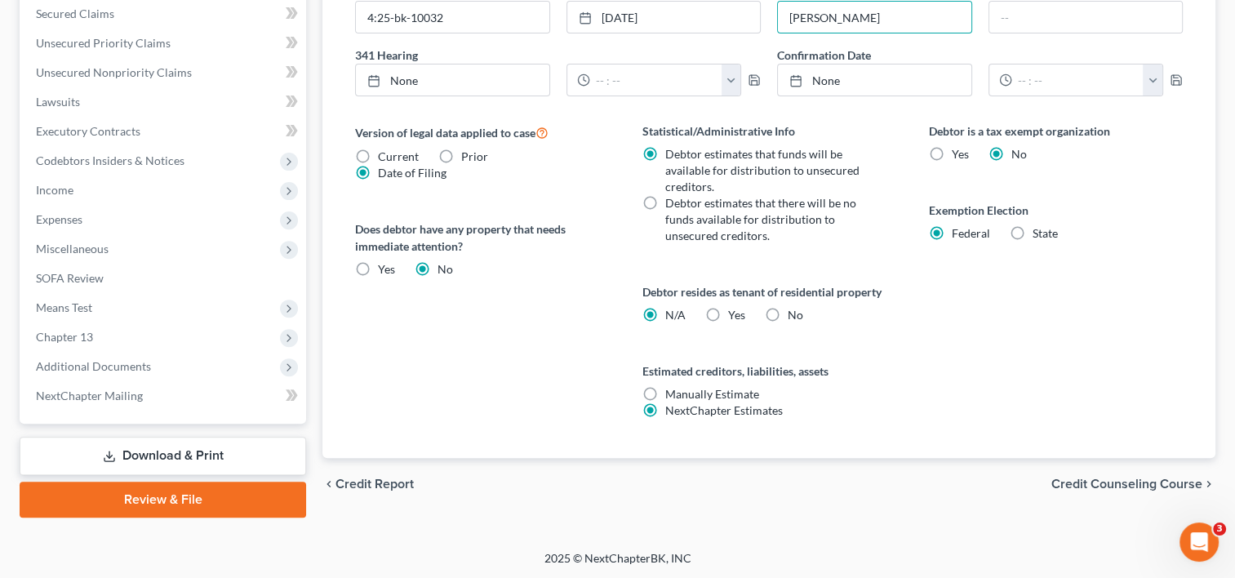
type input "[PERSON_NAME]"
click at [1138, 480] on span "Credit Counseling Course" at bounding box center [1126, 483] width 151 height 13
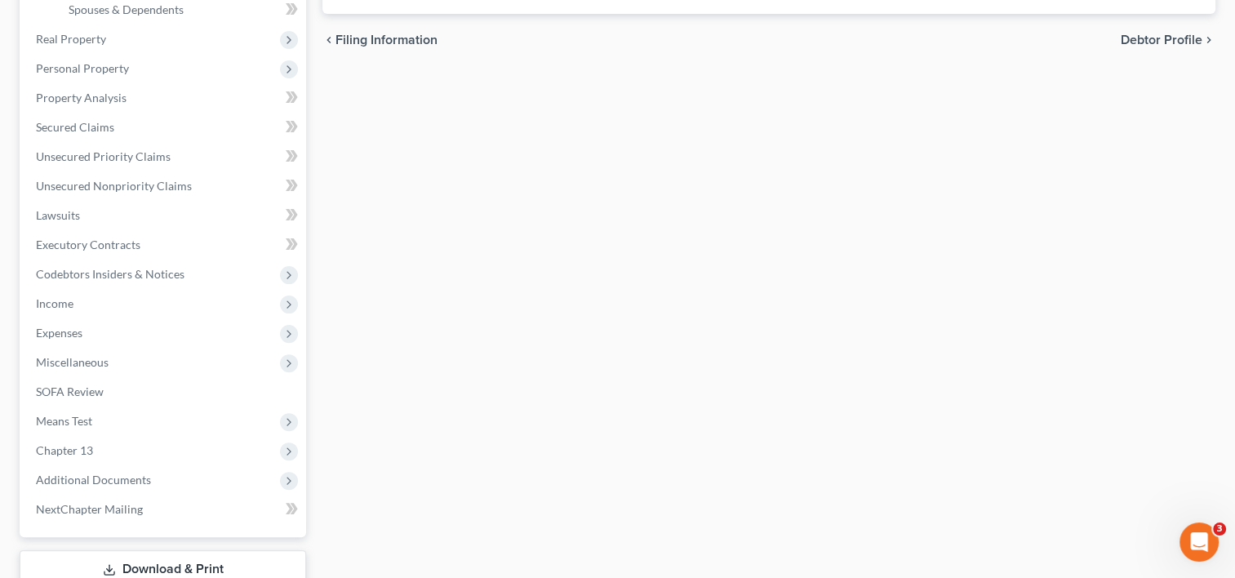
scroll to position [552, 0]
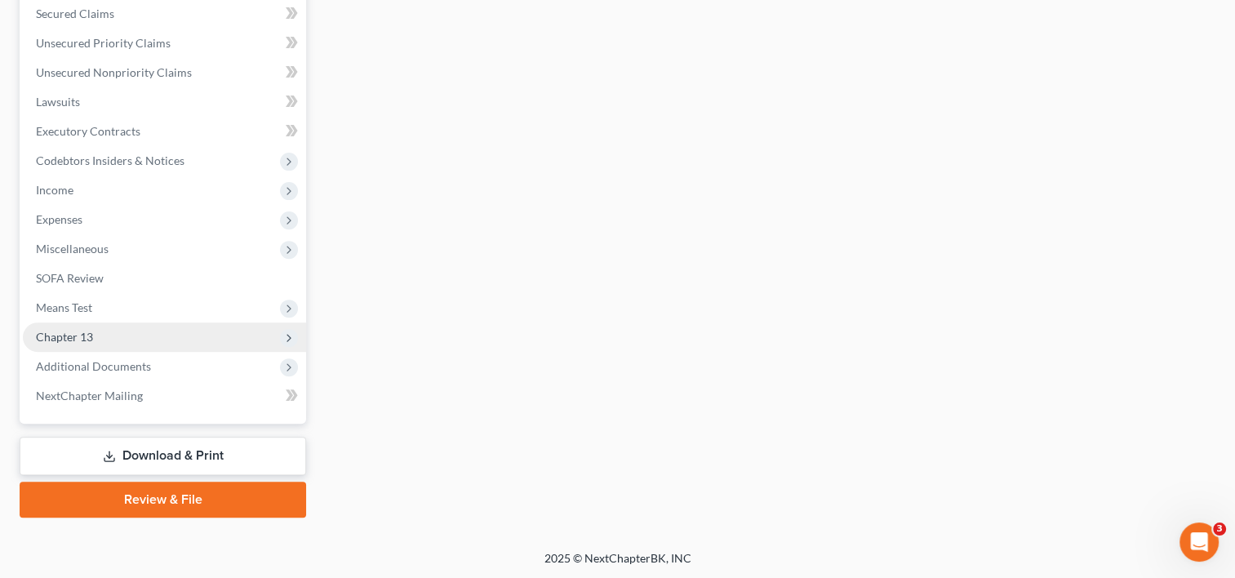
click at [73, 342] on span "Chapter 13" at bounding box center [64, 337] width 57 height 14
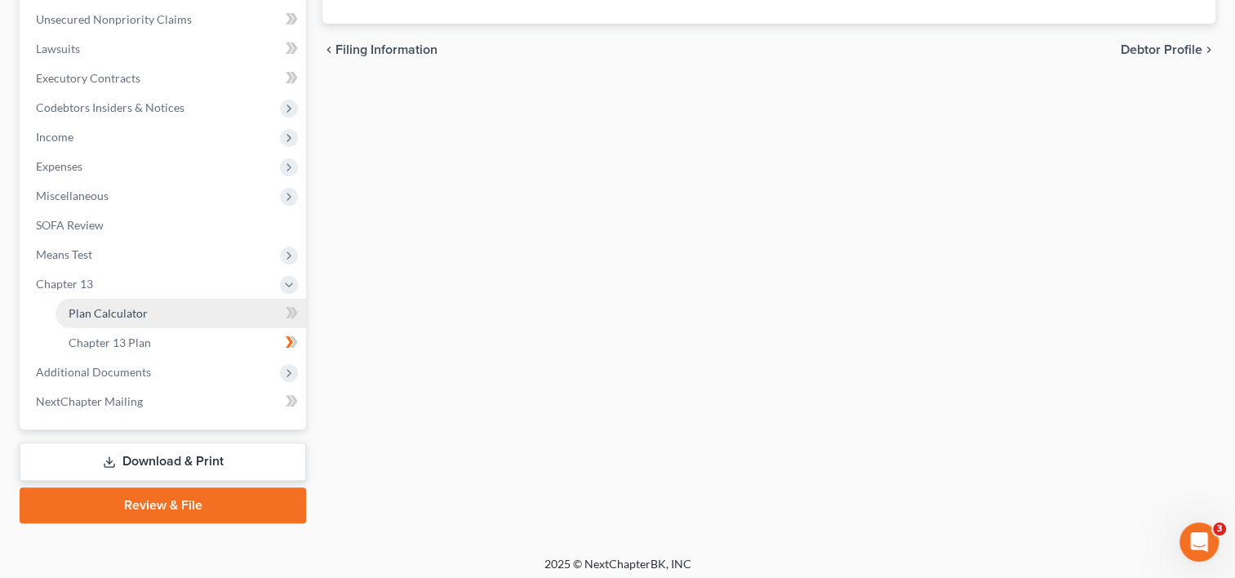
scroll to position [435, 0]
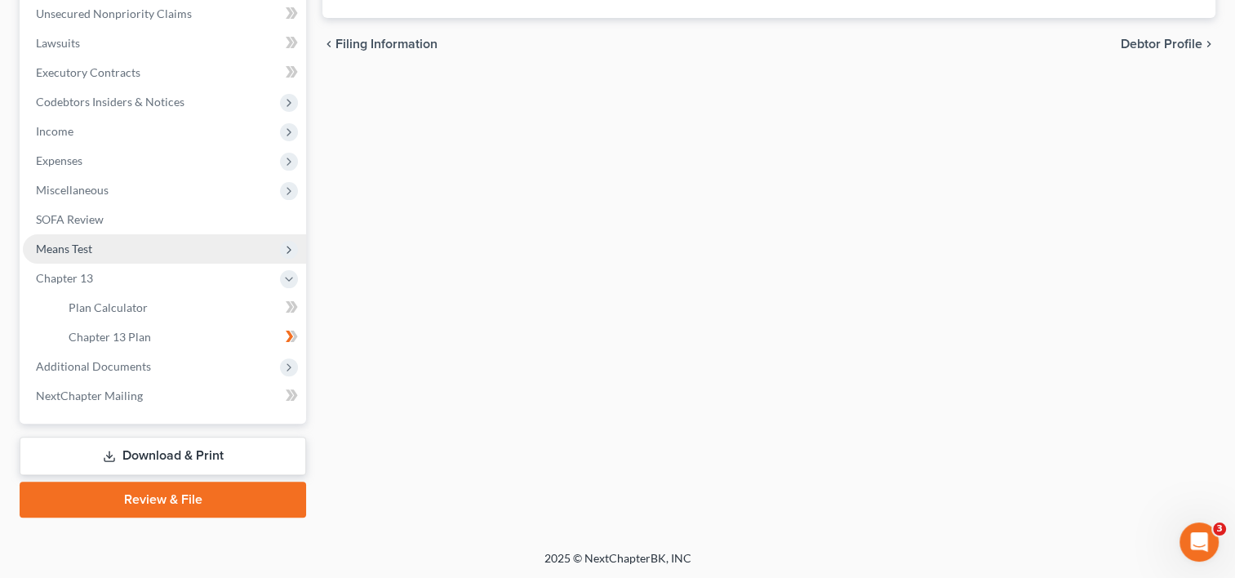
click at [90, 242] on span "Means Test" at bounding box center [64, 249] width 56 height 14
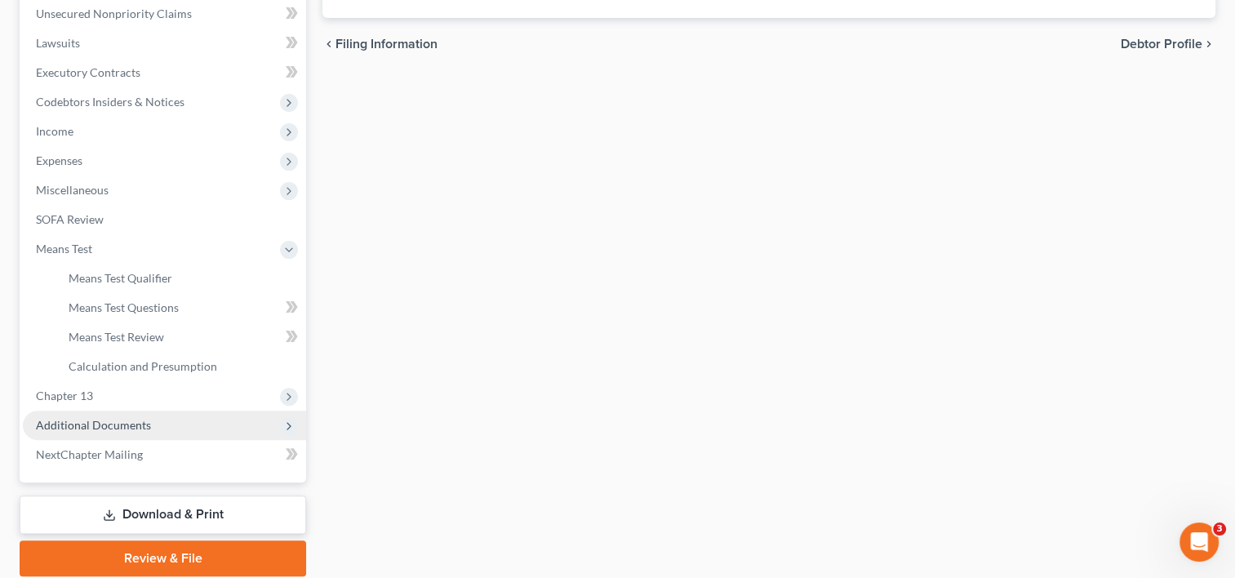
click at [91, 424] on span "Additional Documents" at bounding box center [93, 425] width 115 height 14
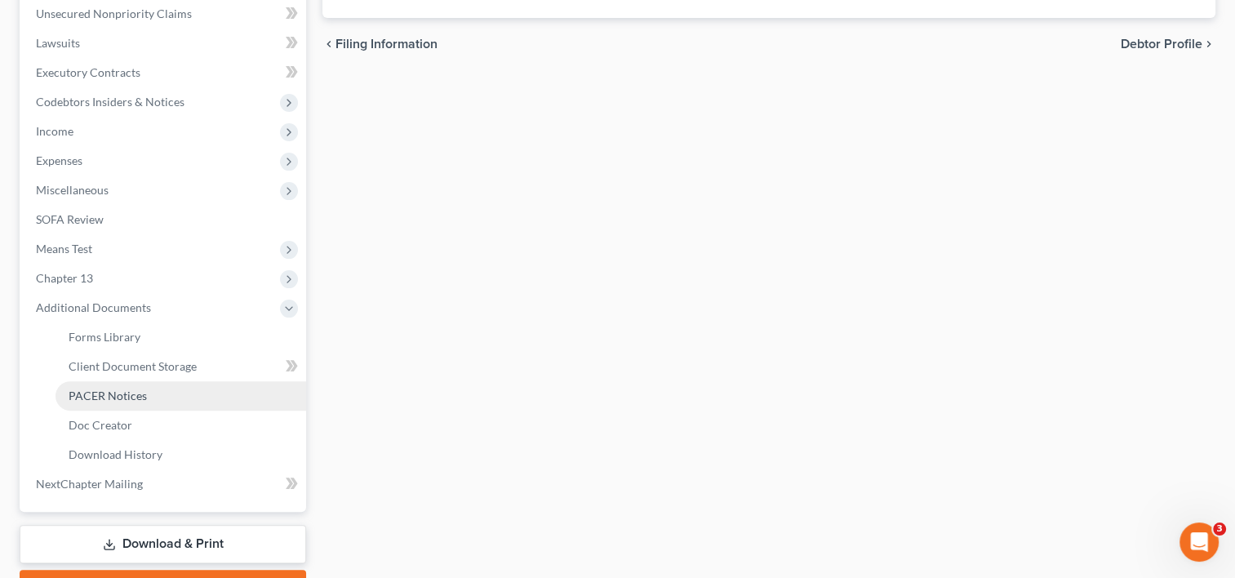
click at [140, 390] on span "PACER Notices" at bounding box center [108, 395] width 78 height 14
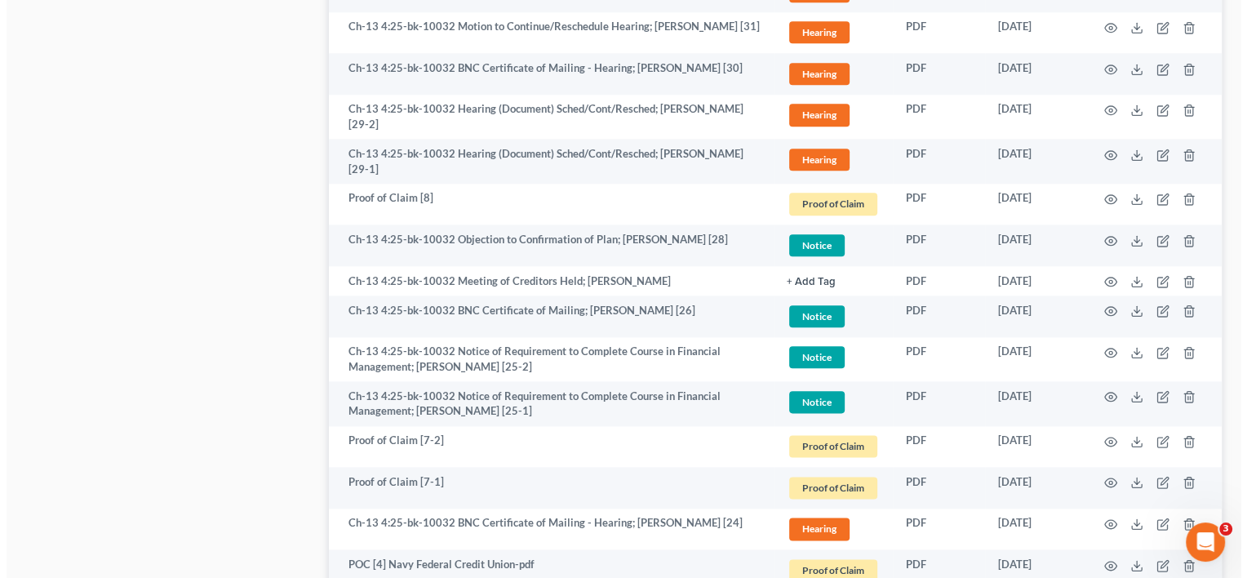
scroll to position [1862, 0]
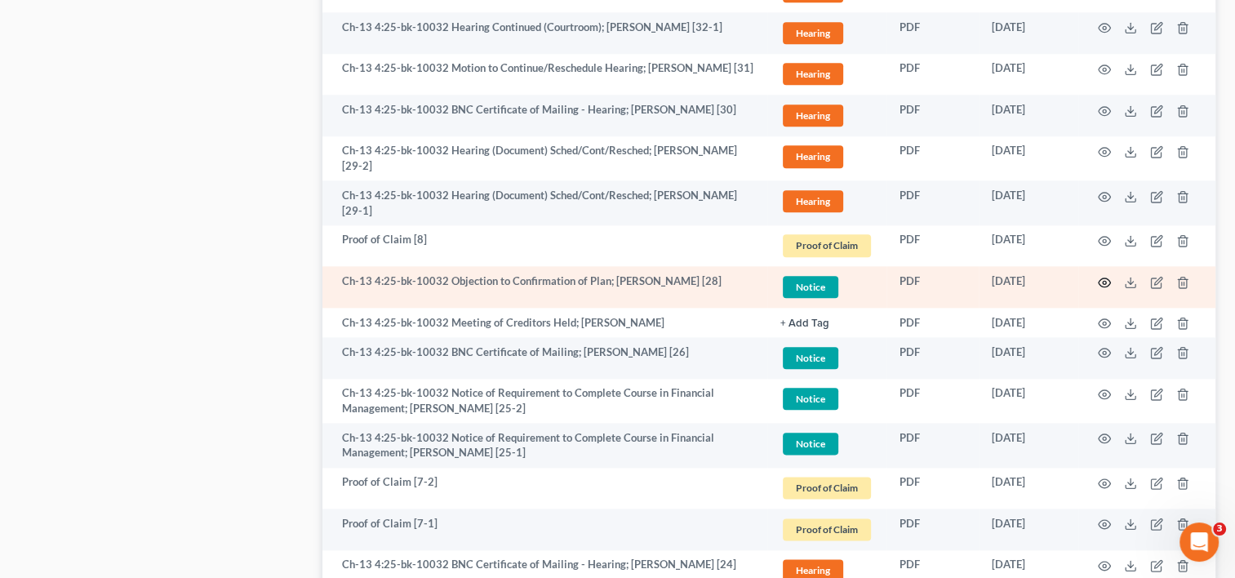
click at [1108, 276] on icon "button" at bounding box center [1104, 282] width 13 height 13
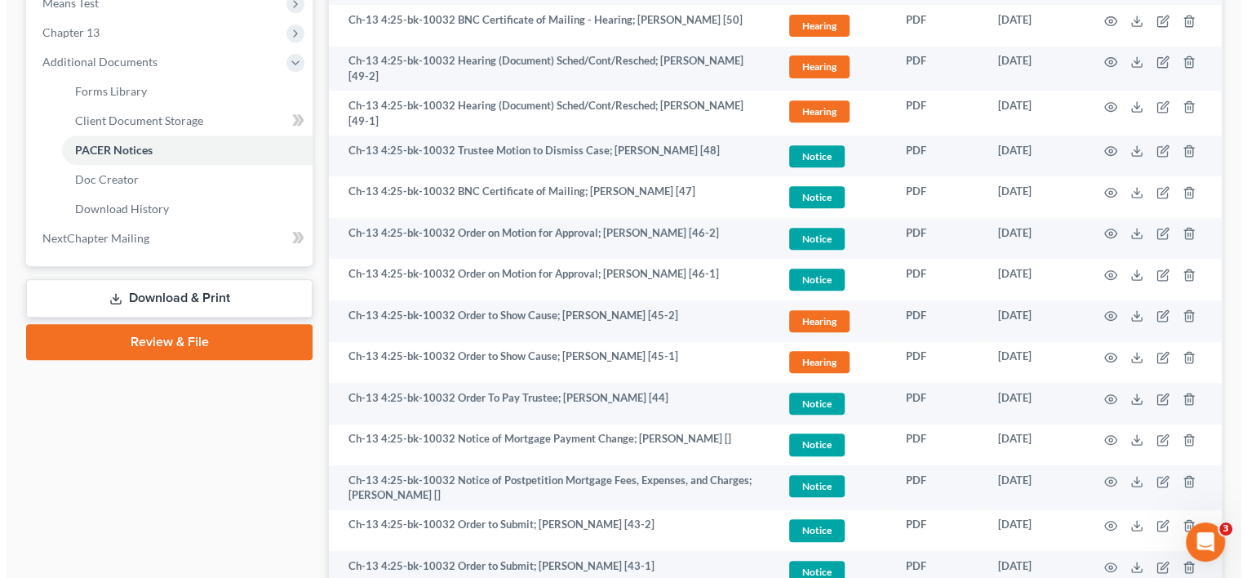
scroll to position [679, 0]
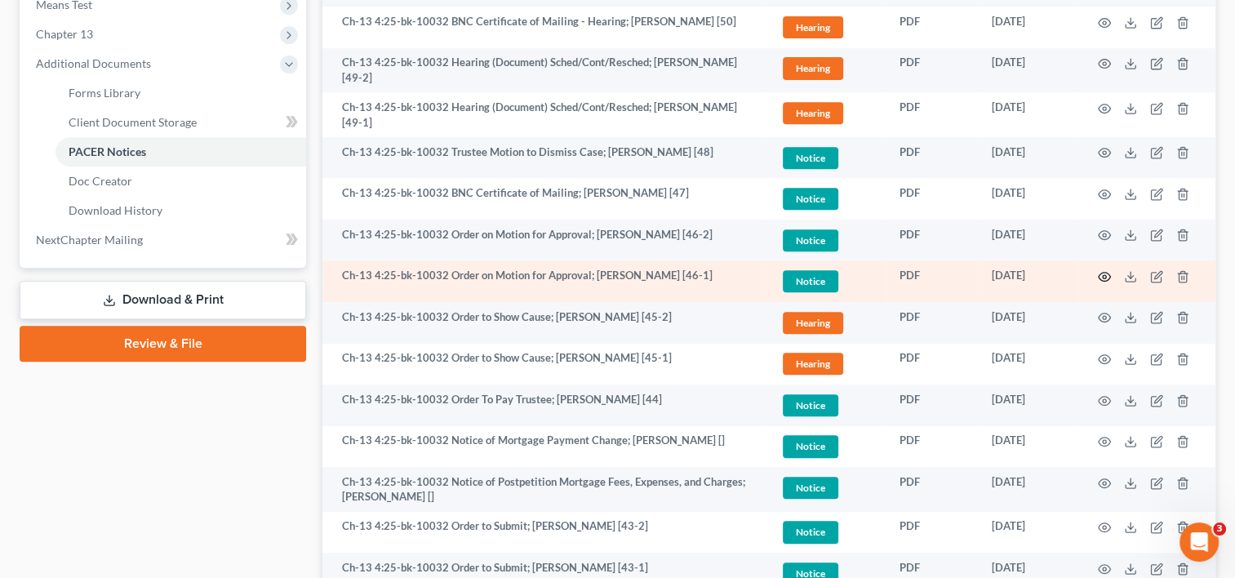
click at [1104, 270] on icon "button" at bounding box center [1104, 276] width 13 height 13
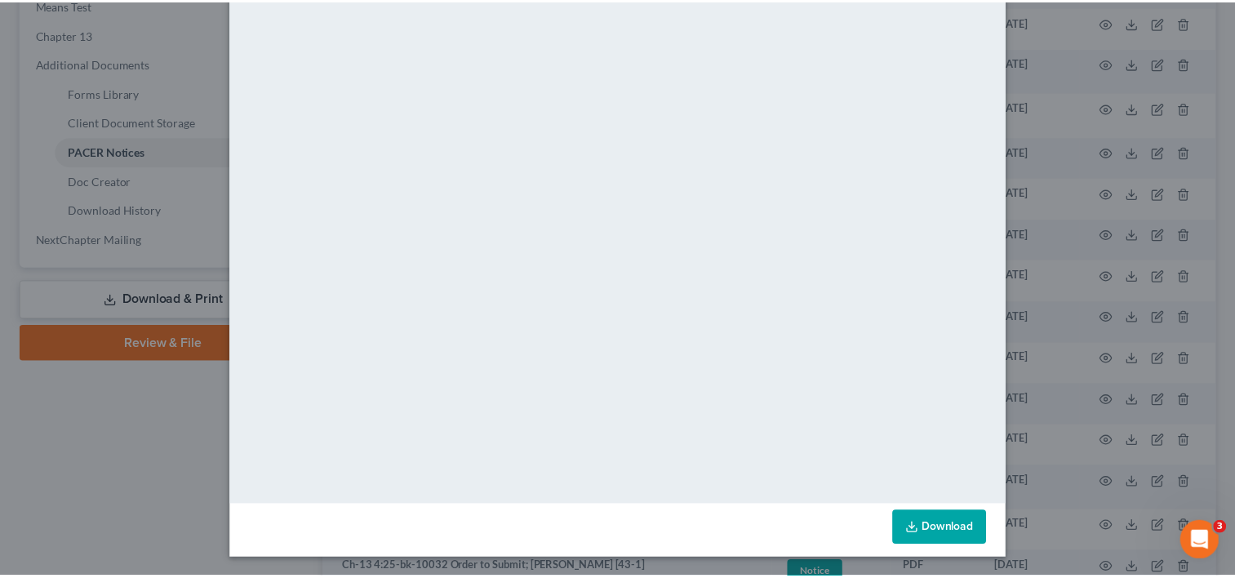
scroll to position [0, 0]
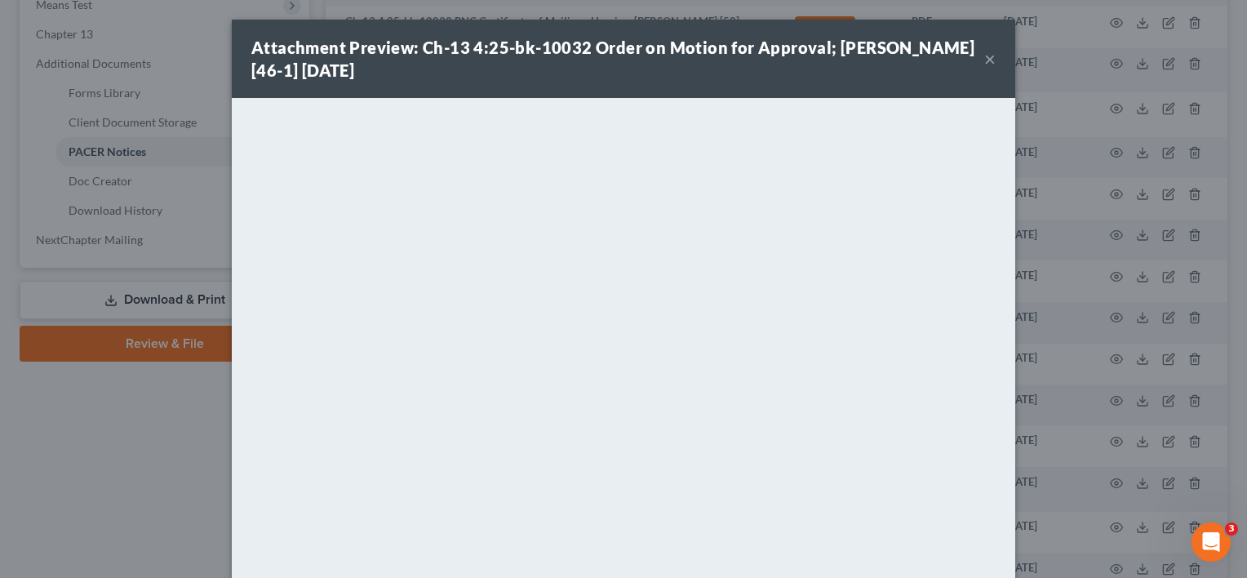
click at [986, 60] on button "×" at bounding box center [989, 59] width 11 height 20
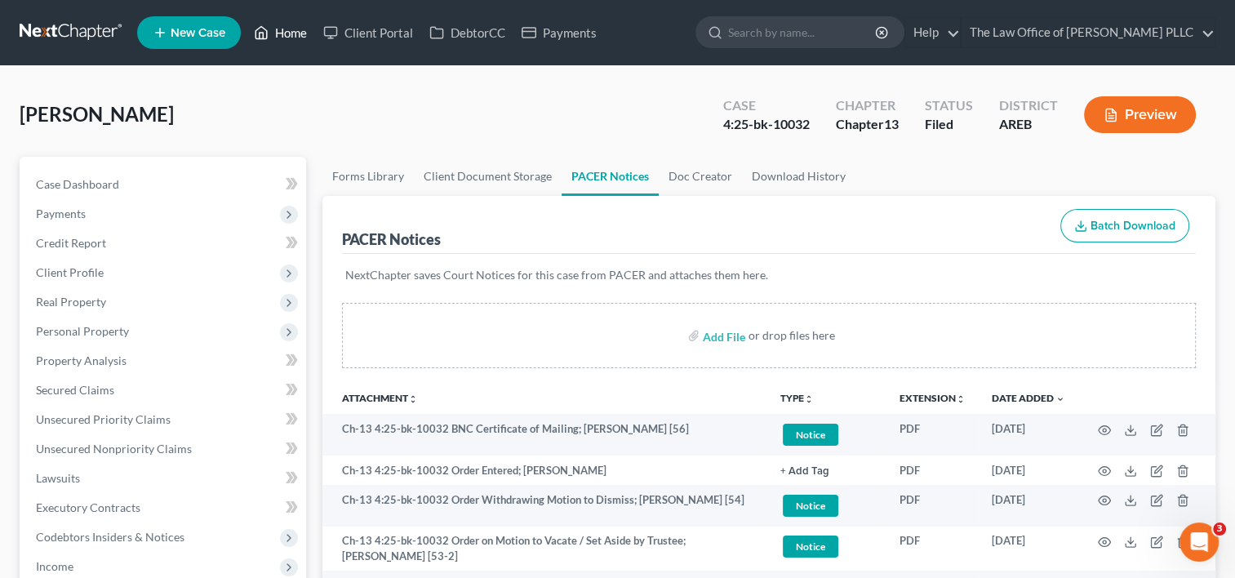
click at [284, 34] on link "Home" at bounding box center [280, 32] width 69 height 29
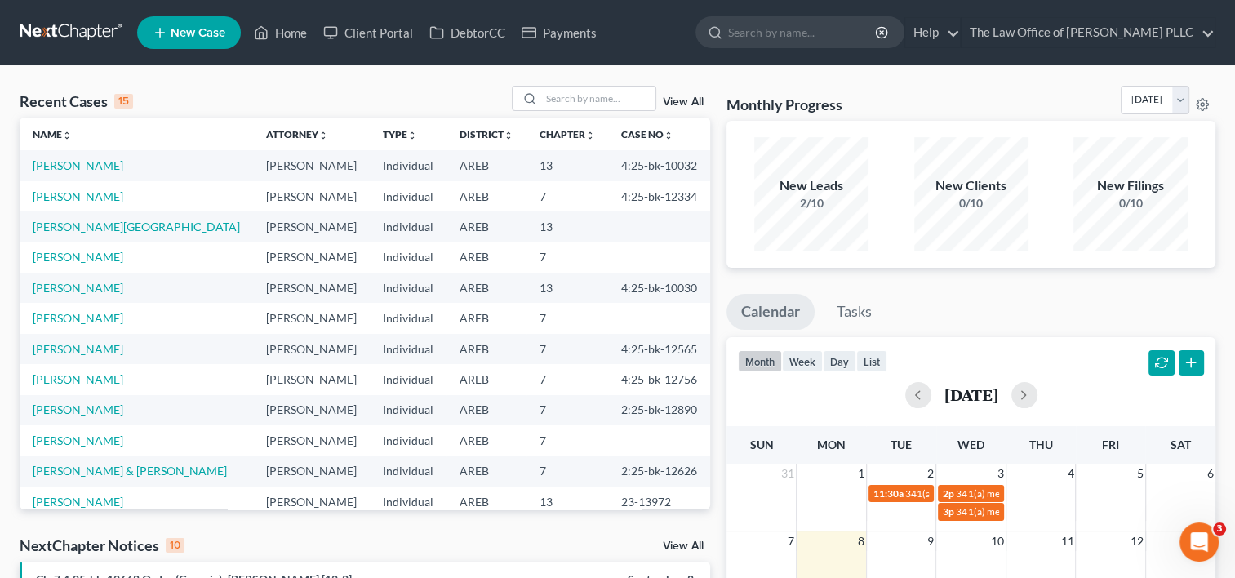
click at [676, 99] on link "View All" at bounding box center [683, 101] width 41 height 11
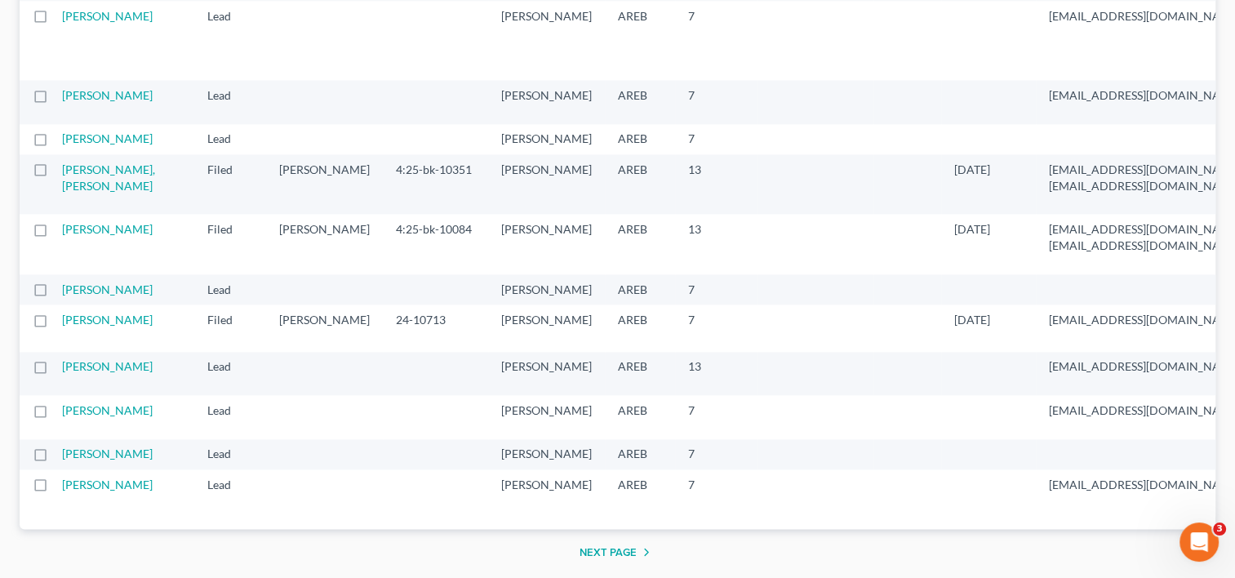
scroll to position [2338, 0]
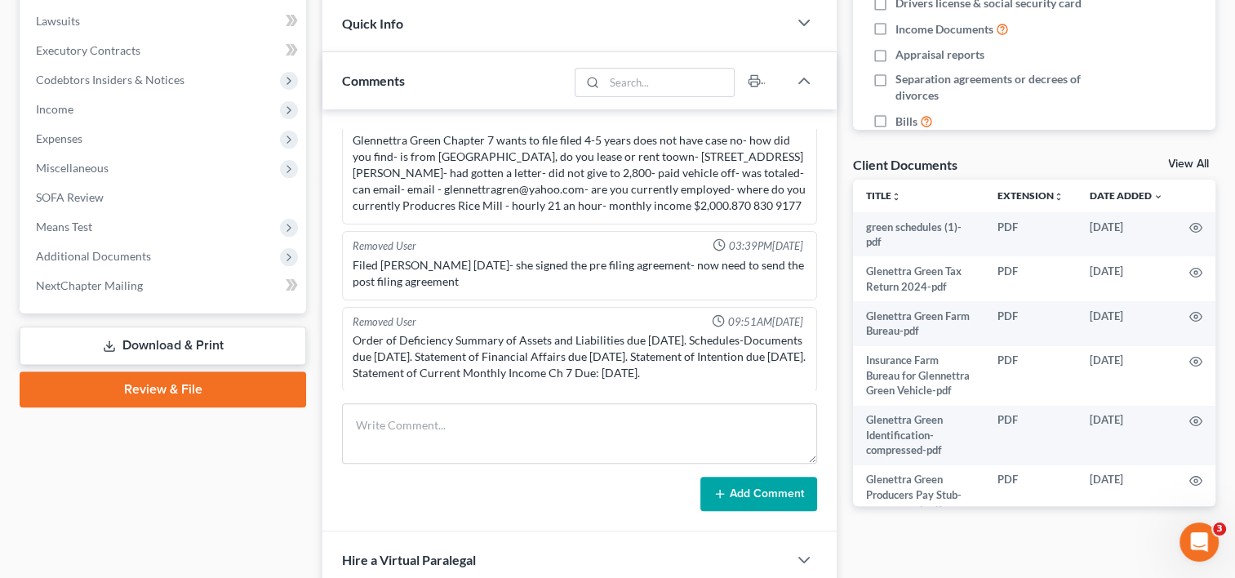
scroll to position [458, 0]
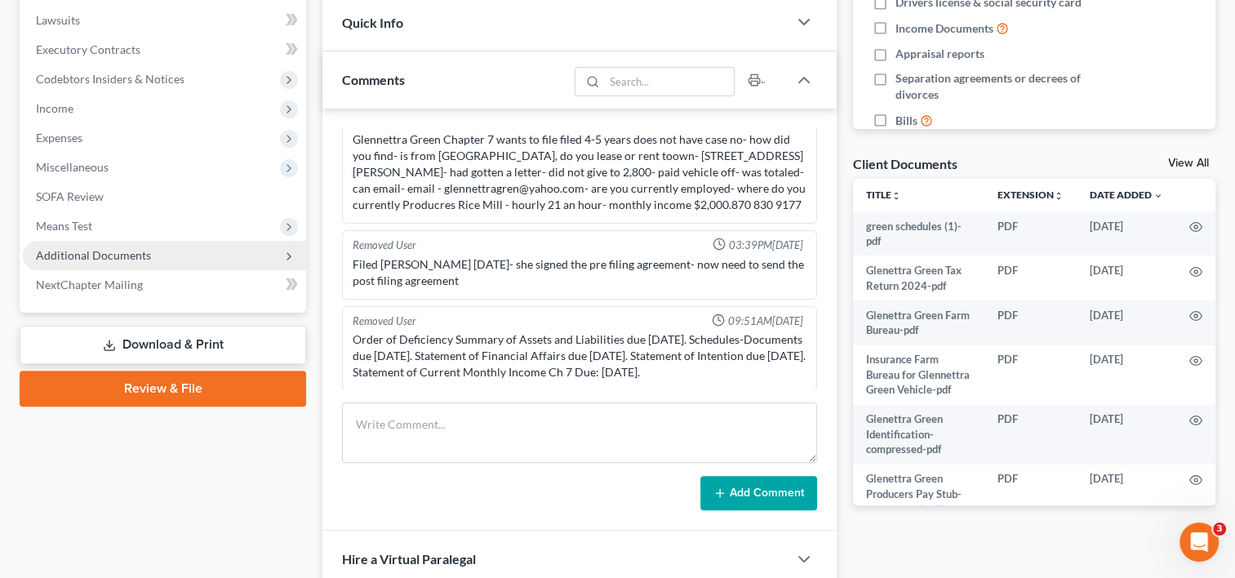
click at [90, 263] on span "Additional Documents" at bounding box center [164, 255] width 283 height 29
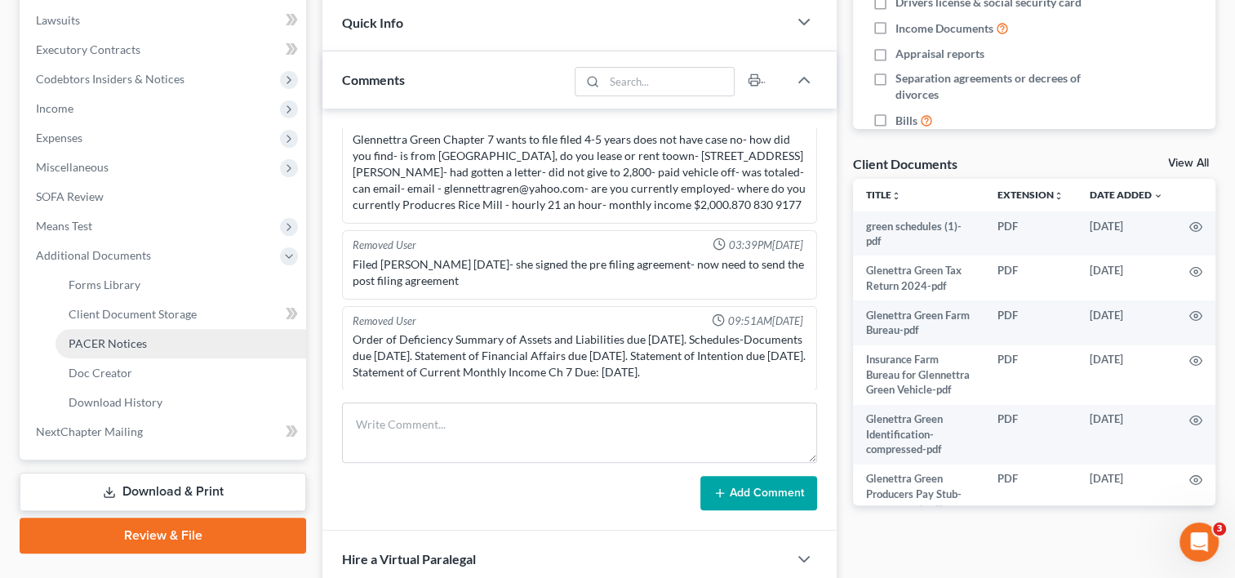
click at [141, 341] on span "PACER Notices" at bounding box center [108, 343] width 78 height 14
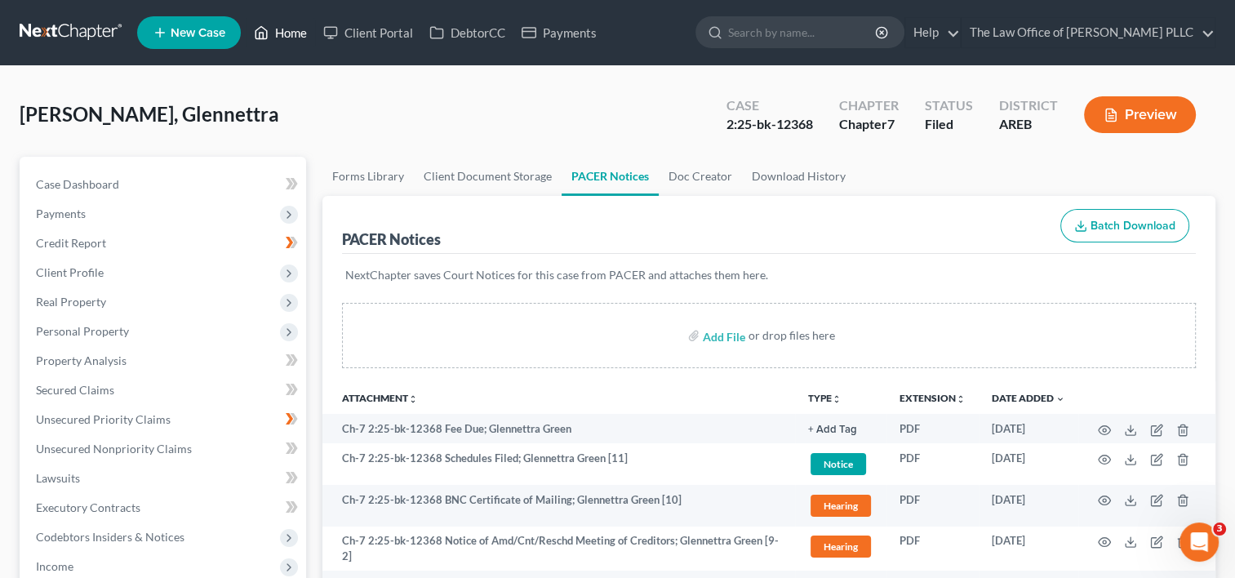
click at [277, 34] on link "Home" at bounding box center [280, 32] width 69 height 29
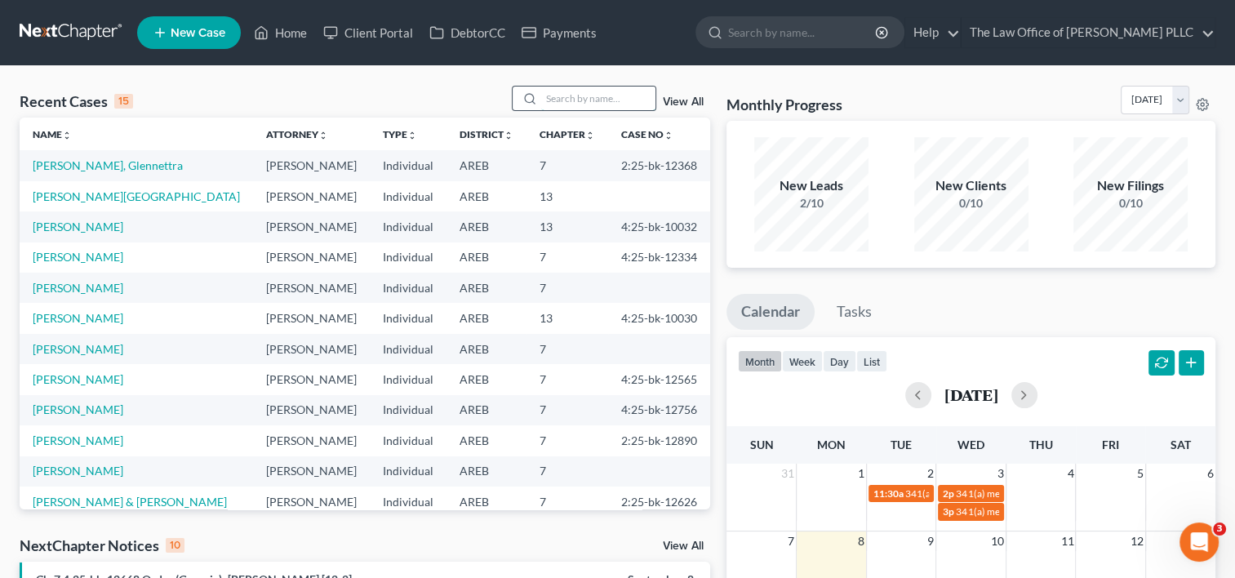
click at [570, 95] on input "search" at bounding box center [598, 99] width 114 height 24
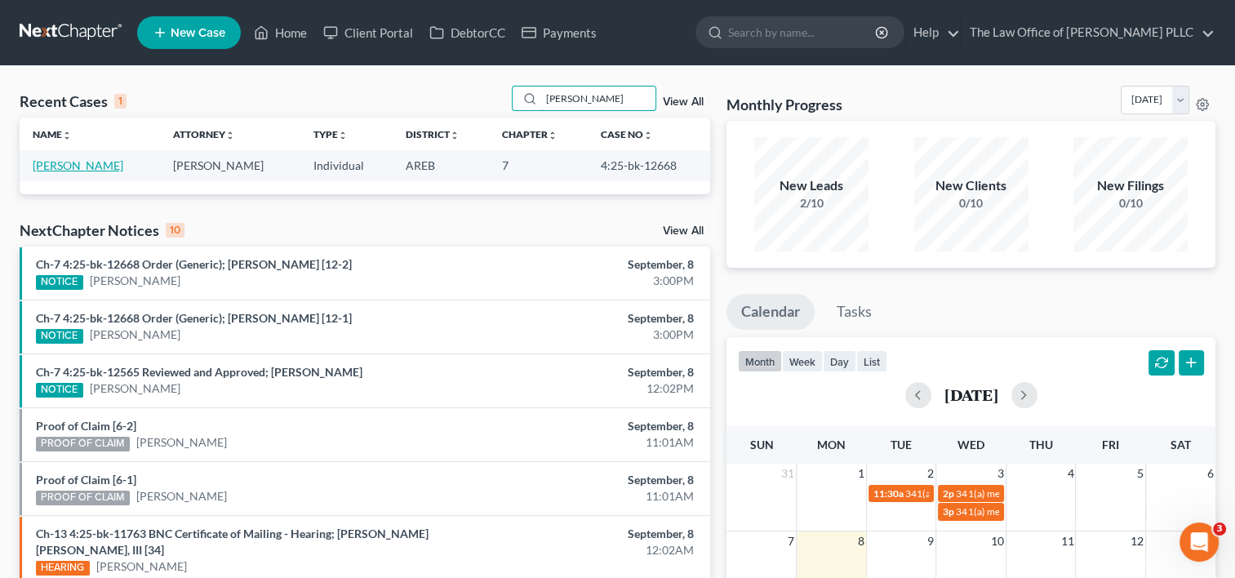
type input "[PERSON_NAME]"
click at [83, 170] on link "[PERSON_NAME]" at bounding box center [78, 165] width 91 height 14
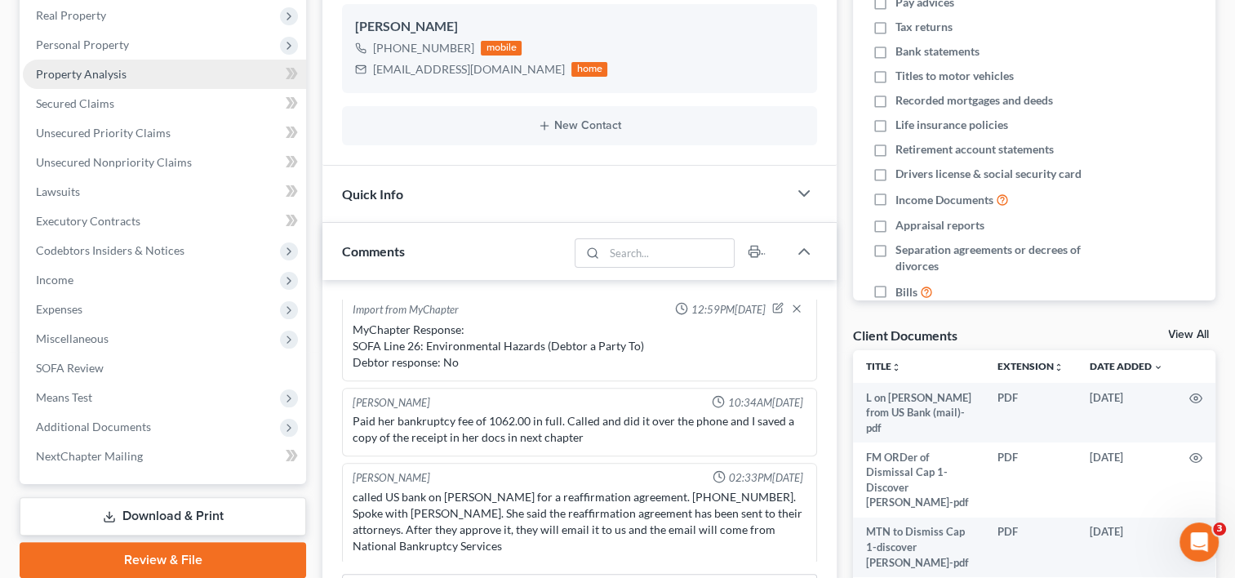
scroll to position [477, 0]
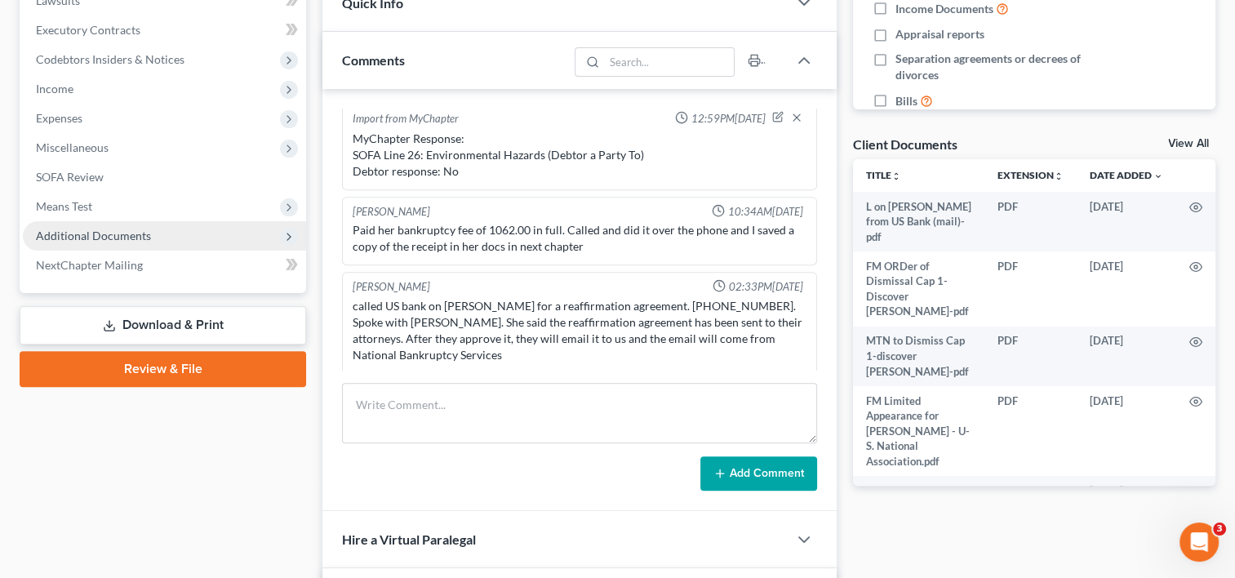
click at [113, 235] on span "Additional Documents" at bounding box center [93, 235] width 115 height 14
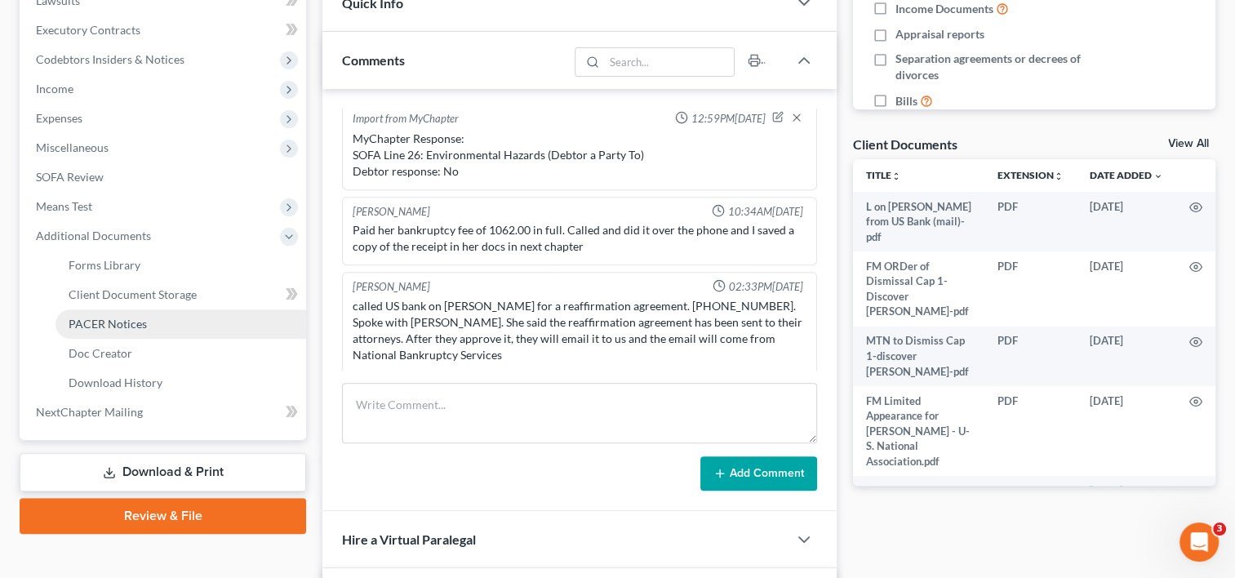
click at [115, 324] on span "PACER Notices" at bounding box center [108, 324] width 78 height 14
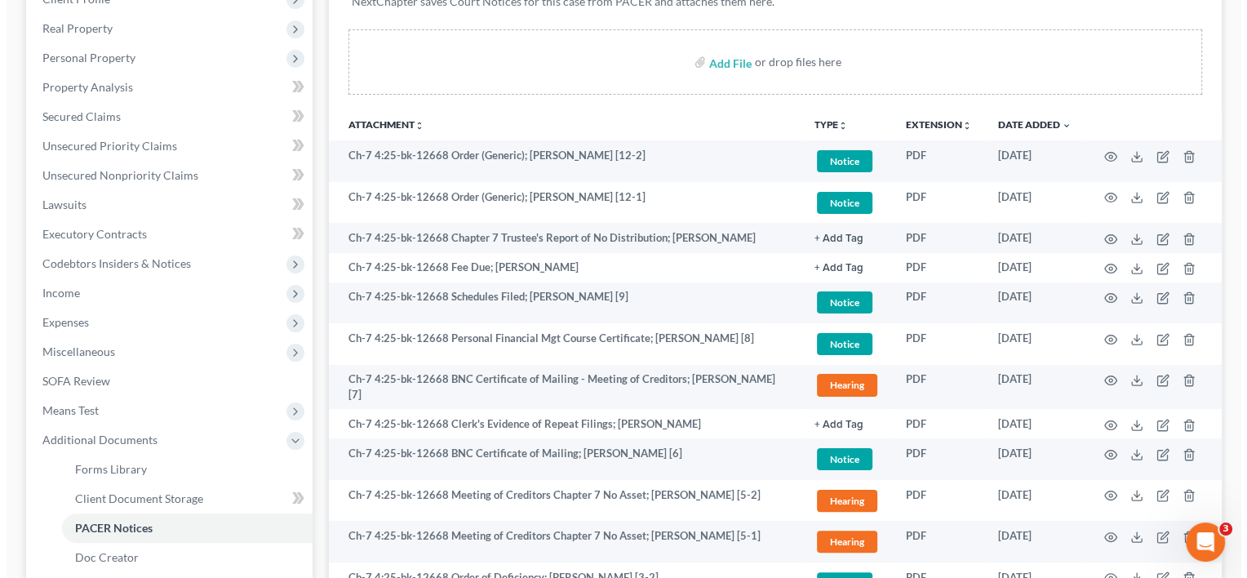
scroll to position [301, 0]
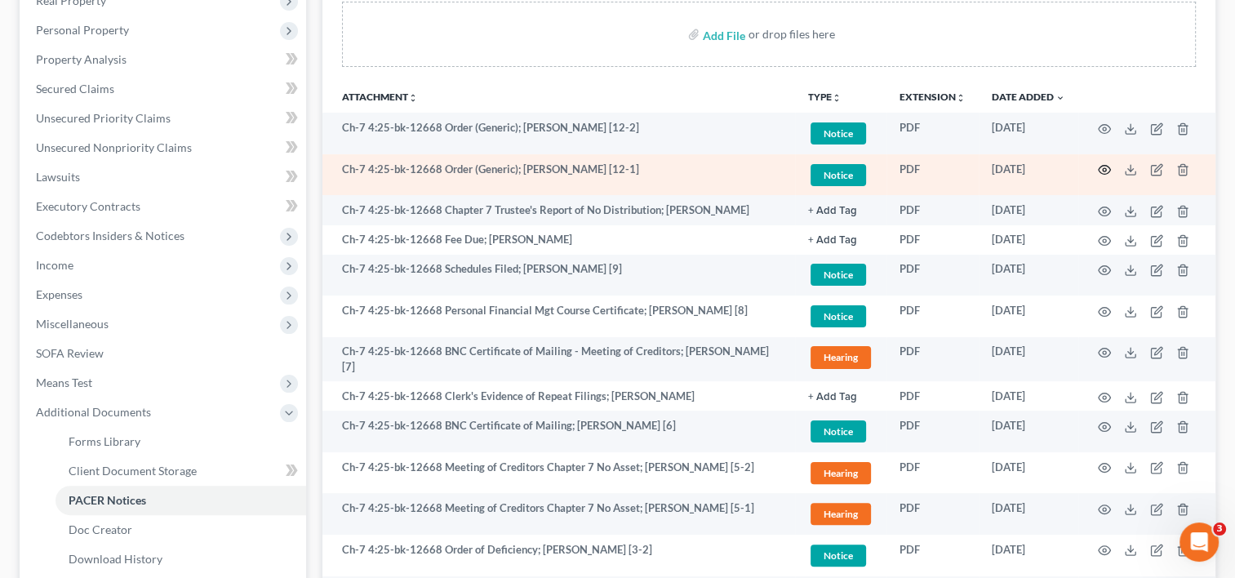
click at [1103, 171] on icon "button" at bounding box center [1104, 169] width 13 height 13
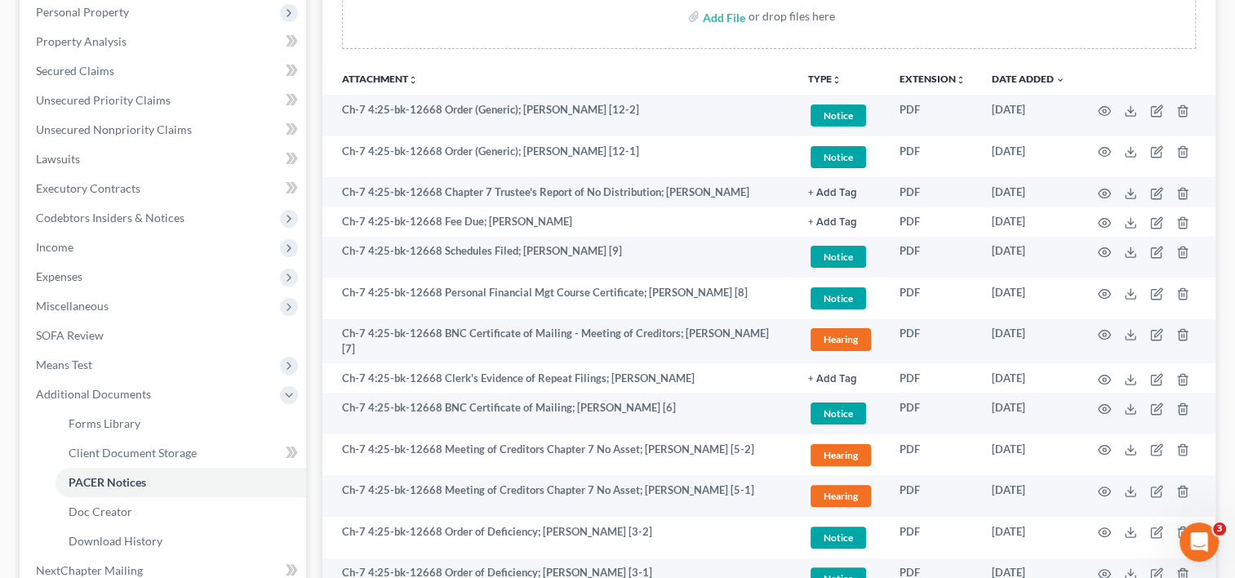
scroll to position [318, 0]
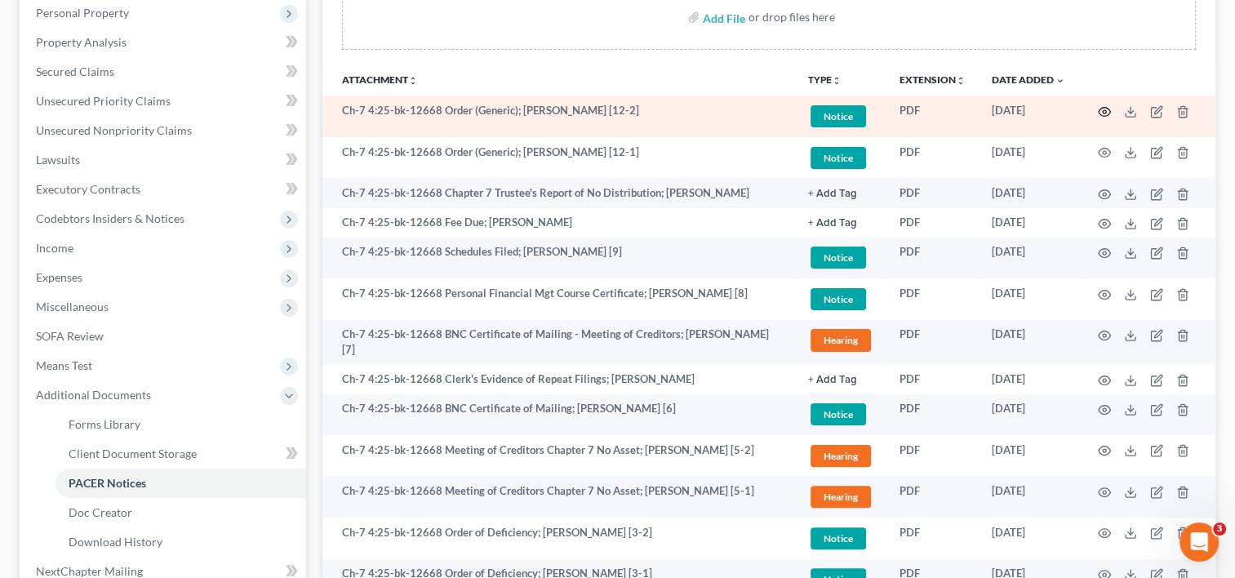
click at [1101, 108] on icon "button" at bounding box center [1104, 111] width 13 height 13
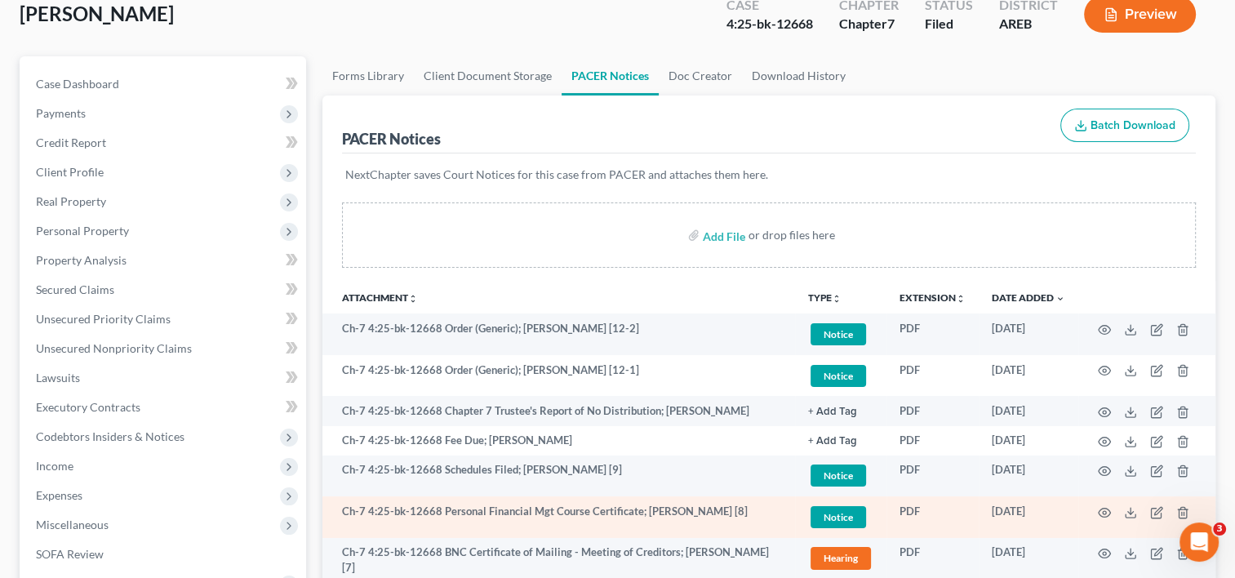
scroll to position [0, 0]
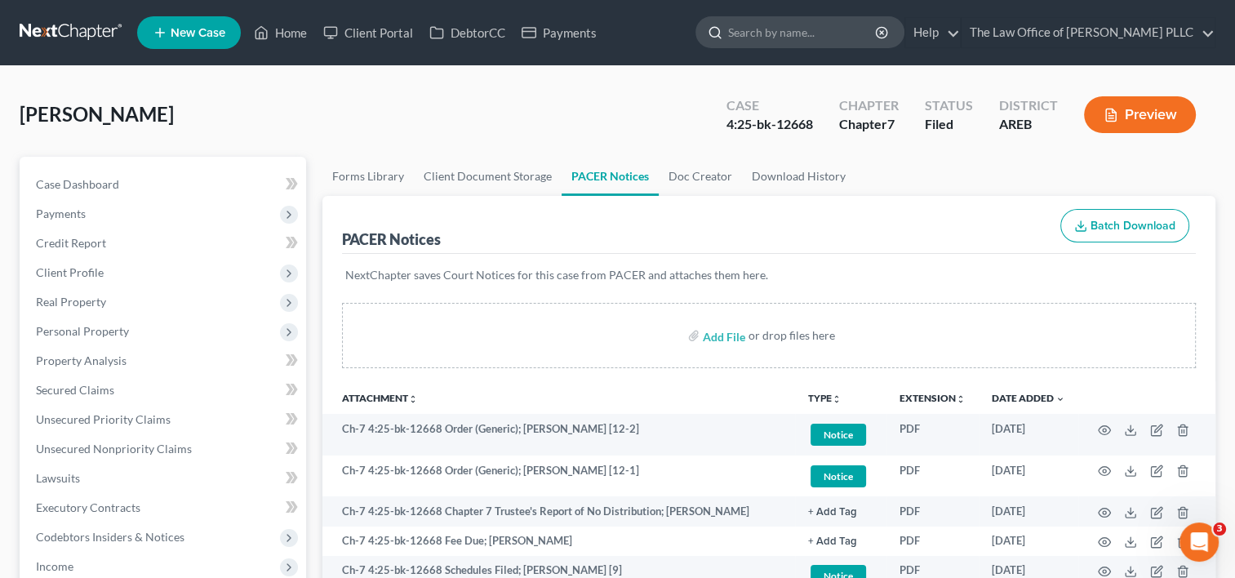
click at [765, 36] on input "search" at bounding box center [802, 32] width 149 height 30
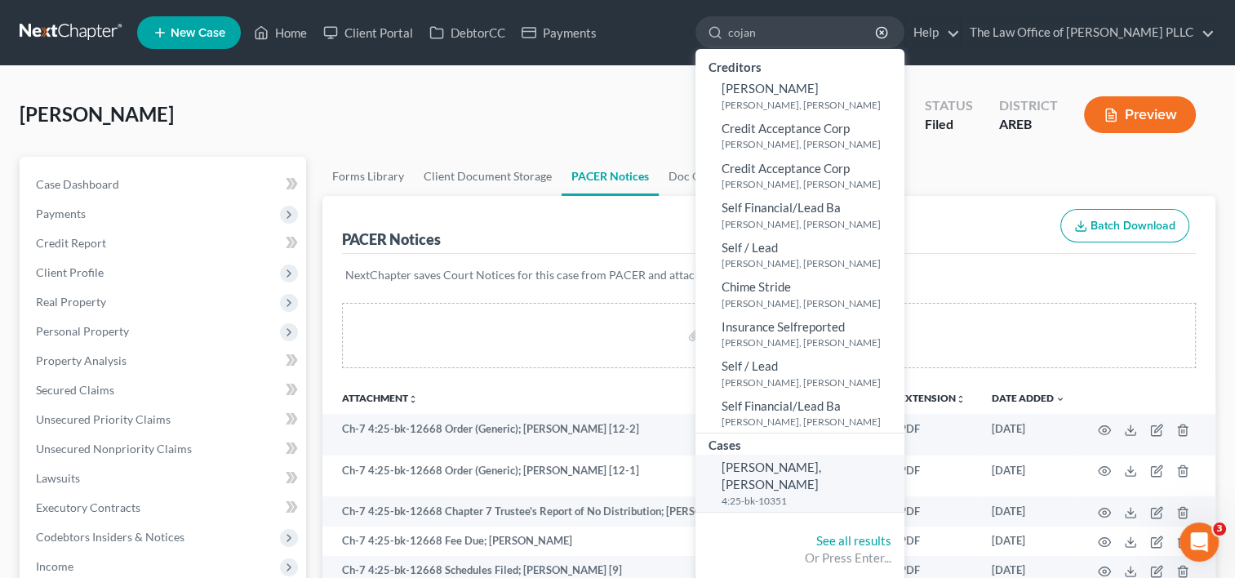
type input "cojan"
click at [759, 494] on small "4:25-bk-10351" at bounding box center [810, 501] width 179 height 14
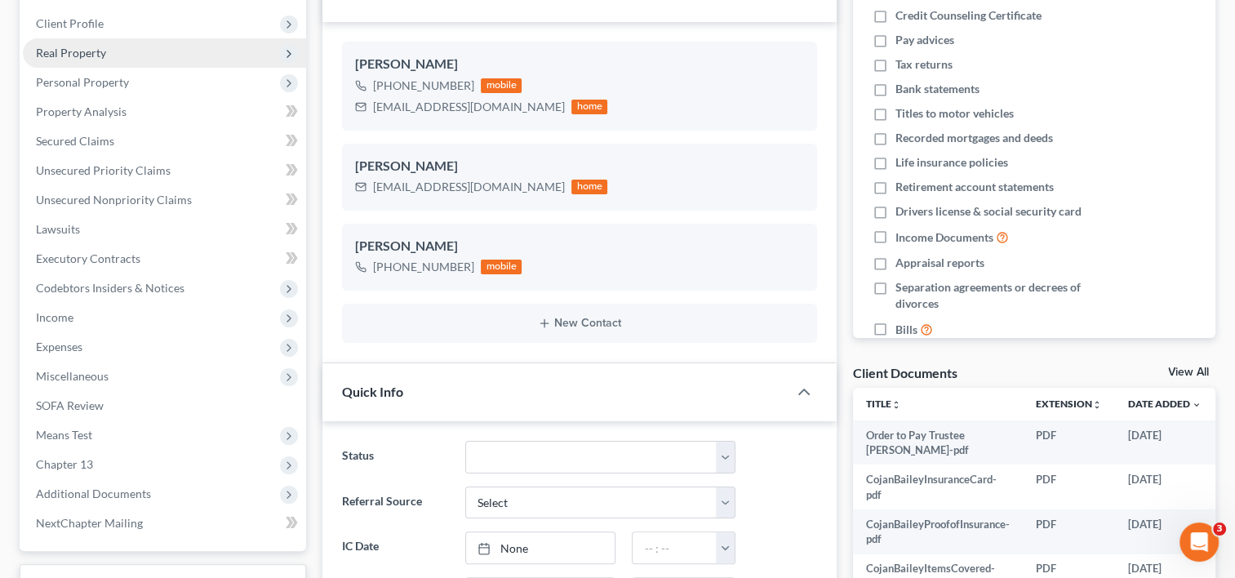
scroll to position [335, 0]
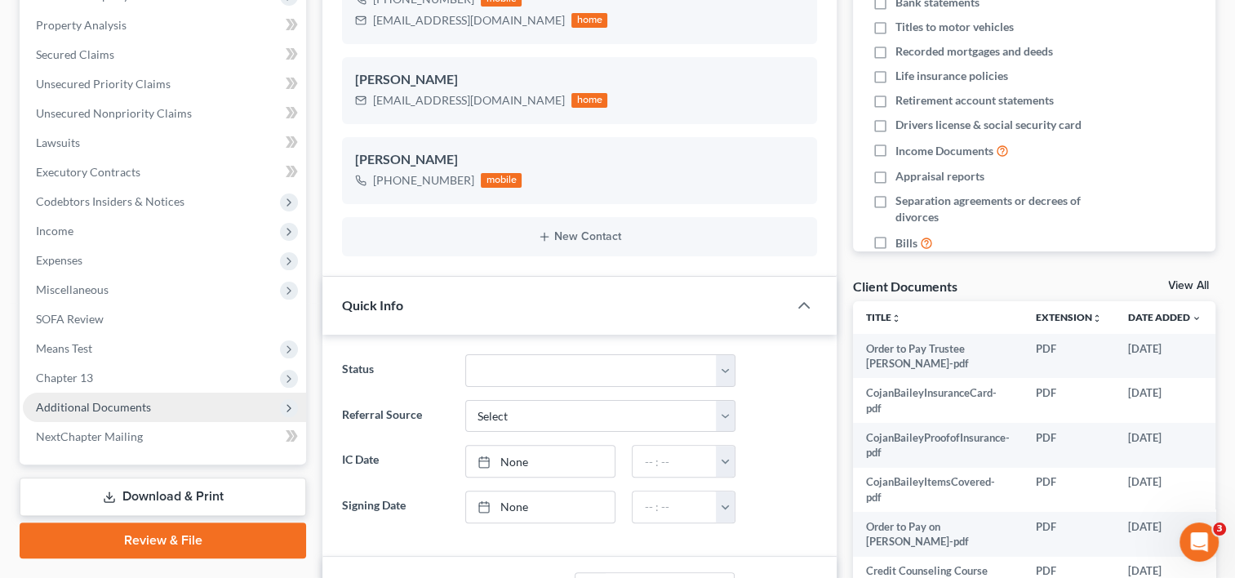
click at [123, 404] on span "Additional Documents" at bounding box center [93, 407] width 115 height 14
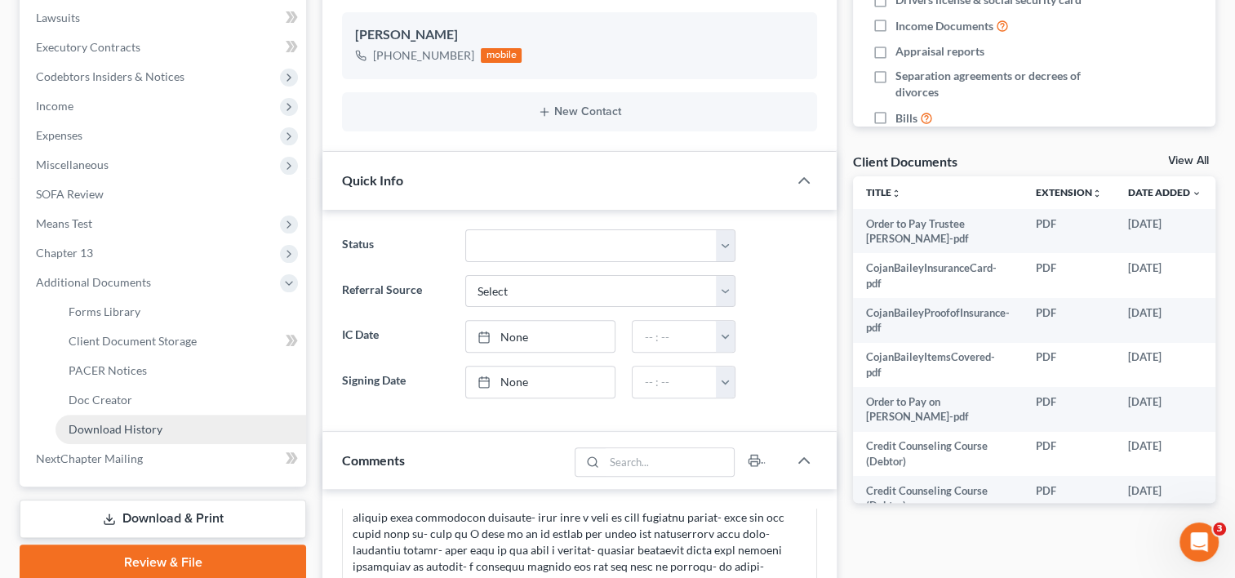
scroll to position [461, 0]
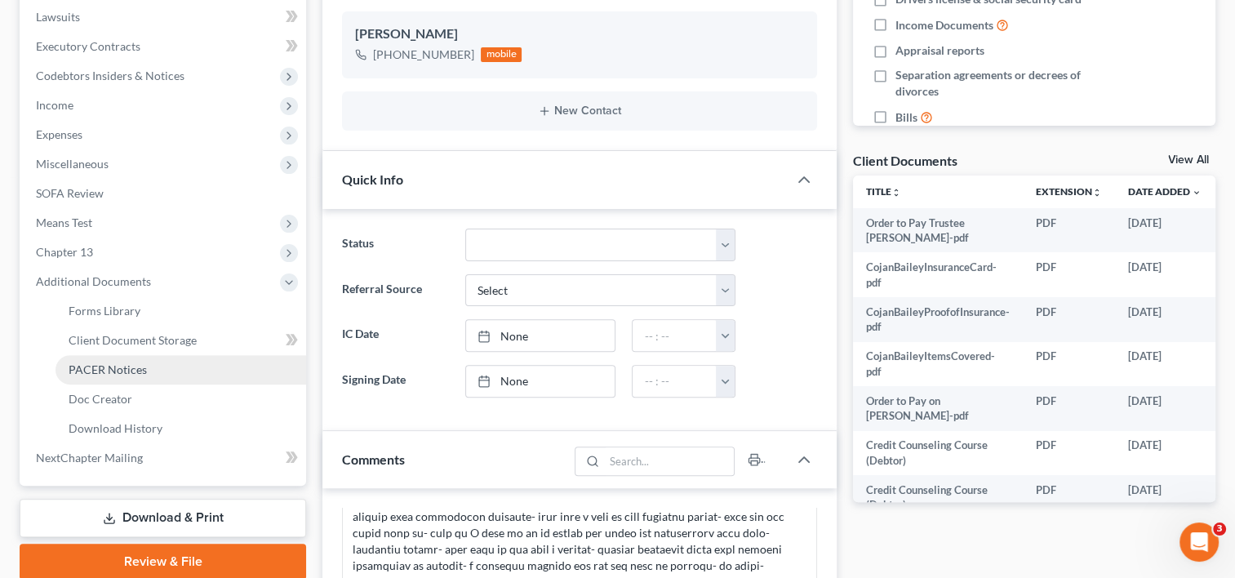
click at [131, 375] on link "PACER Notices" at bounding box center [180, 369] width 251 height 29
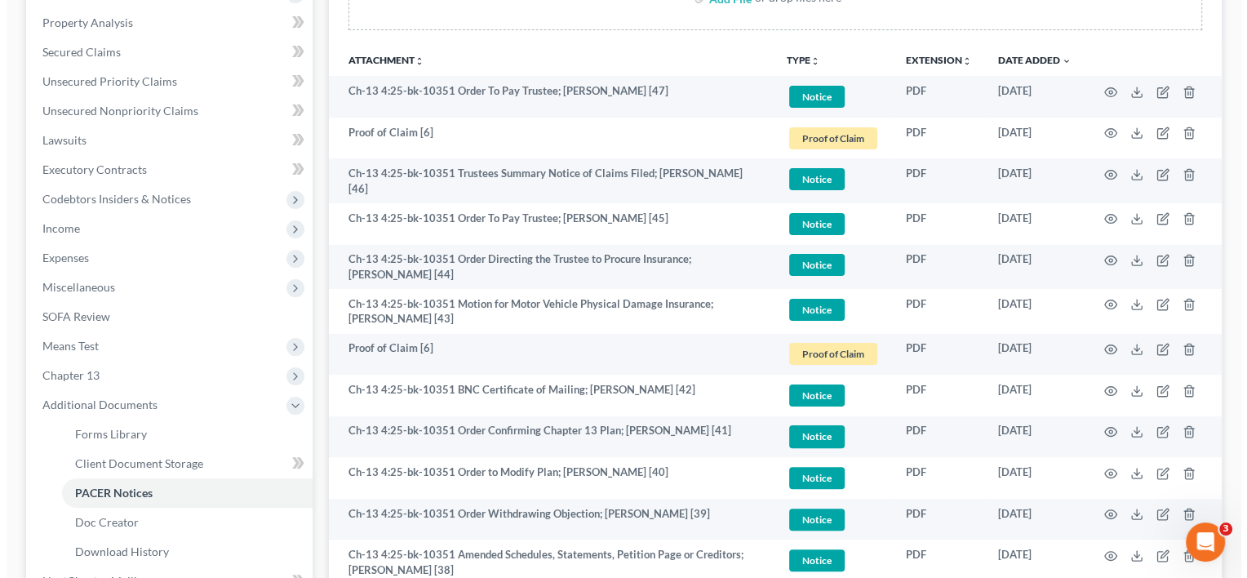
scroll to position [339, 0]
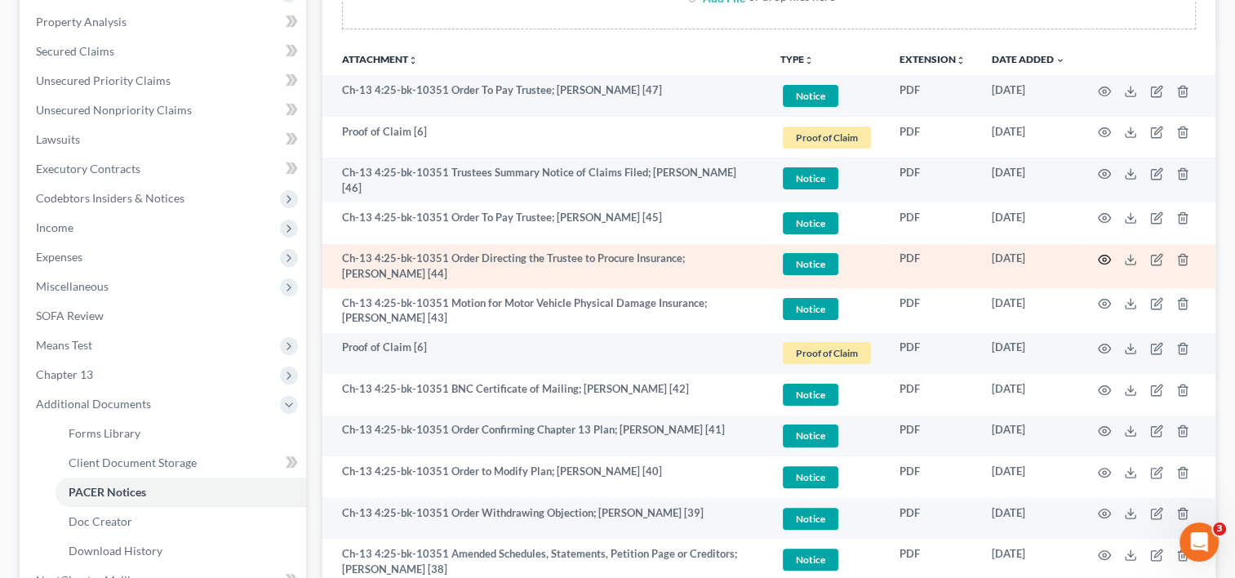
click at [1104, 253] on icon "button" at bounding box center [1104, 259] width 13 height 13
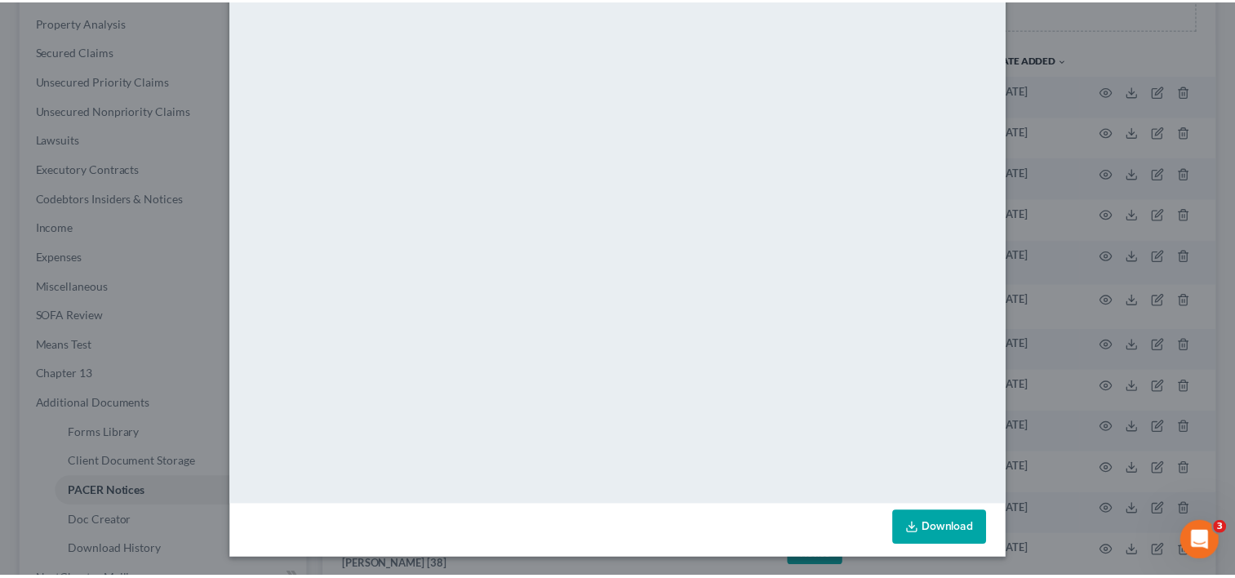
scroll to position [0, 0]
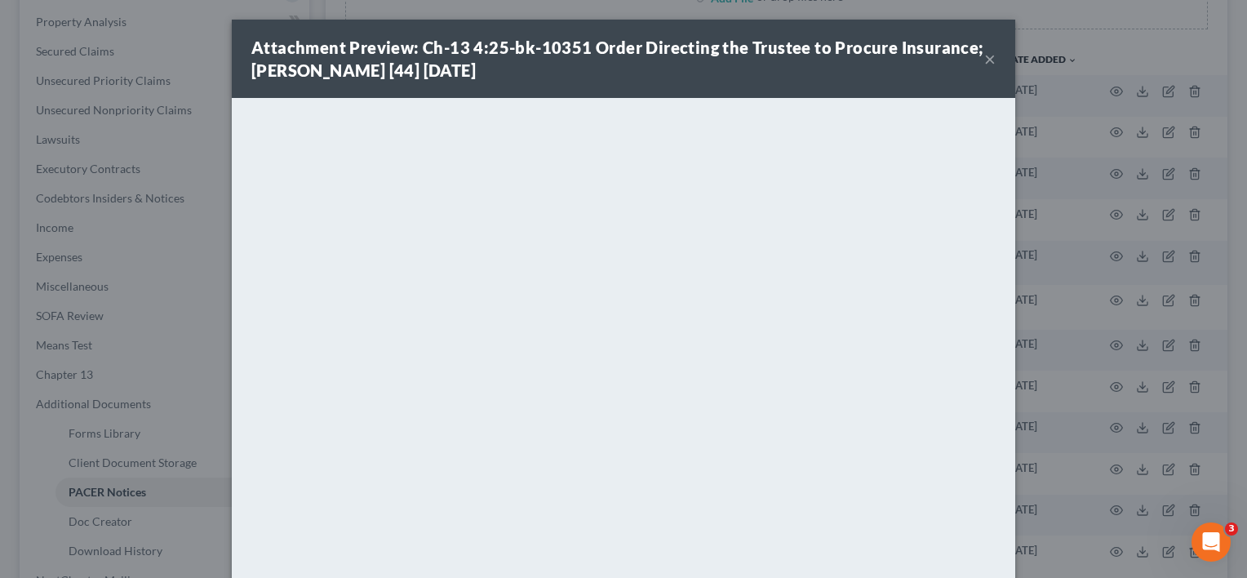
click at [984, 58] on button "×" at bounding box center [989, 59] width 11 height 20
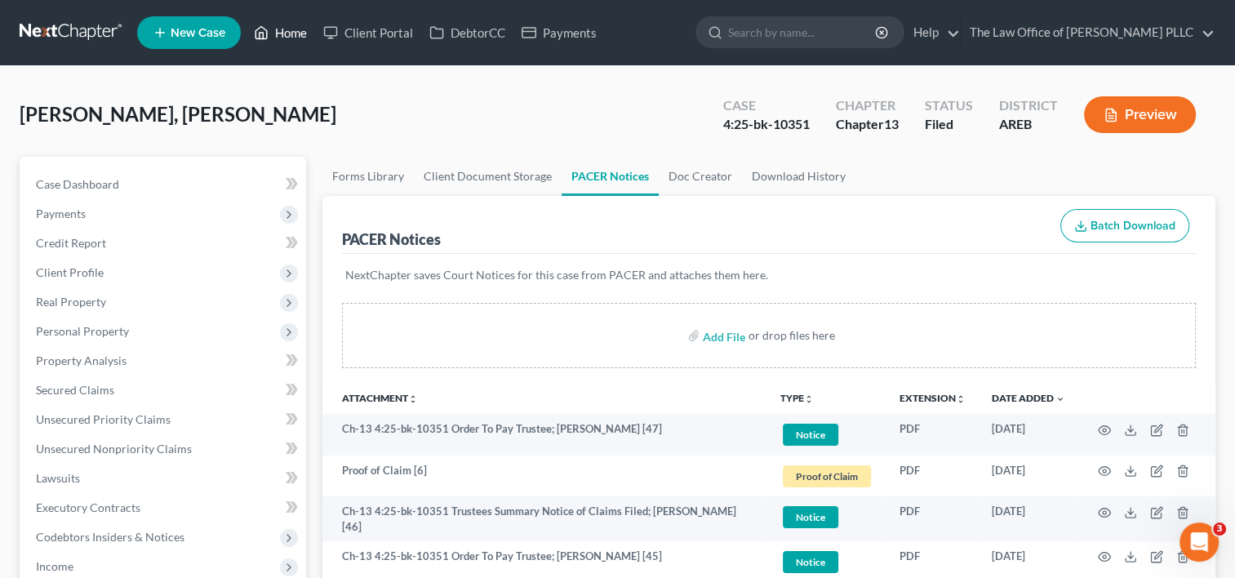
click at [304, 32] on link "Home" at bounding box center [280, 32] width 69 height 29
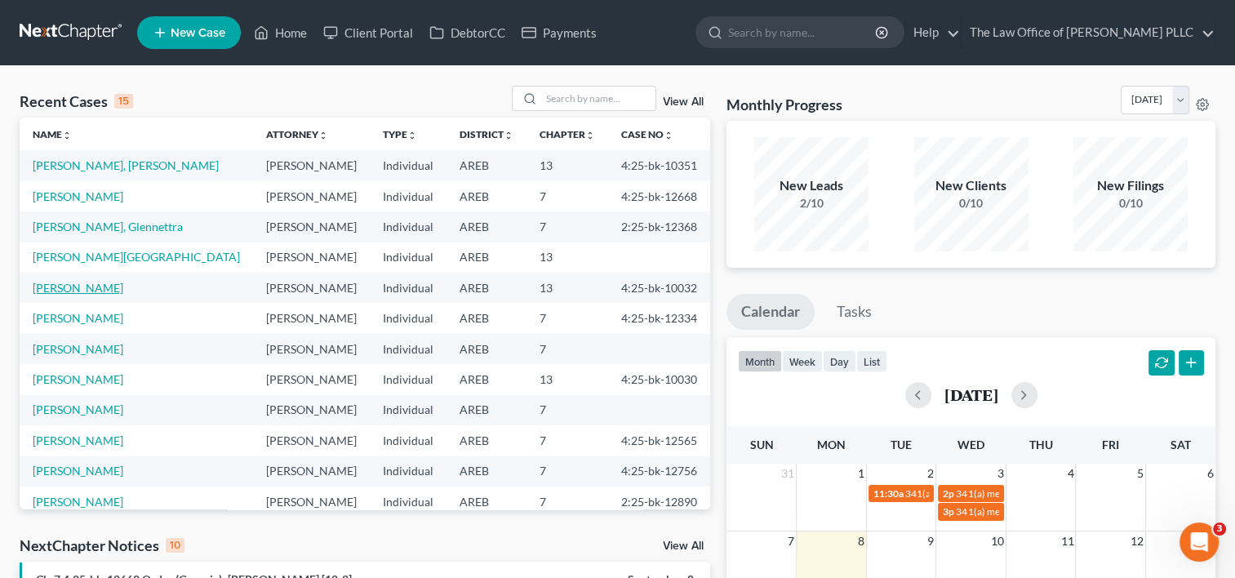
click at [91, 286] on link "[PERSON_NAME]" at bounding box center [78, 288] width 91 height 14
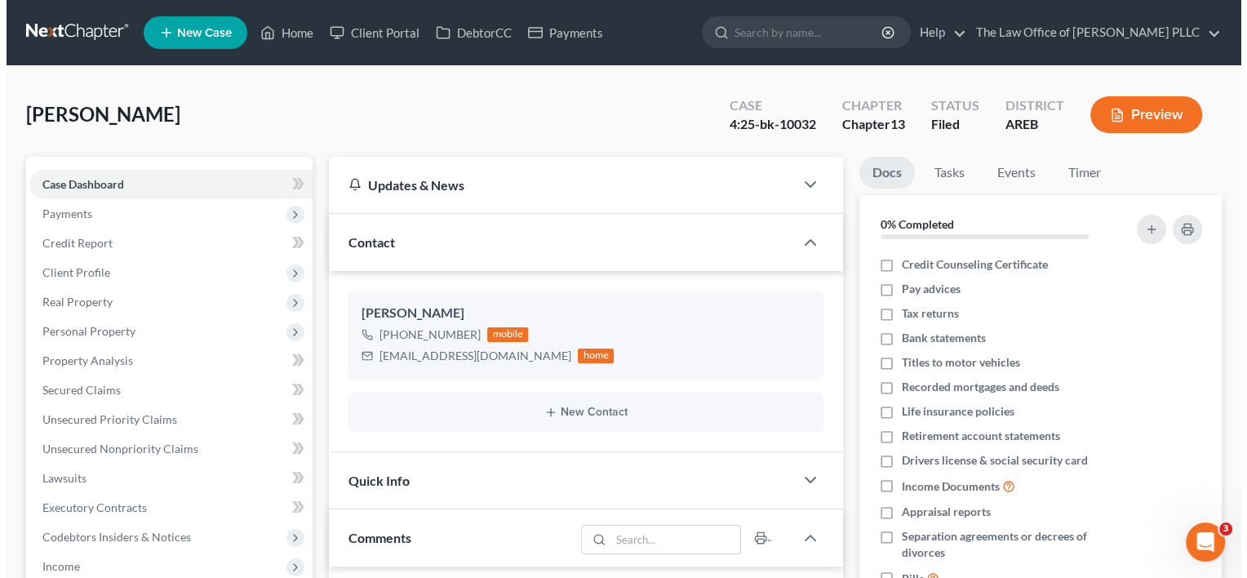
scroll to position [9332, 0]
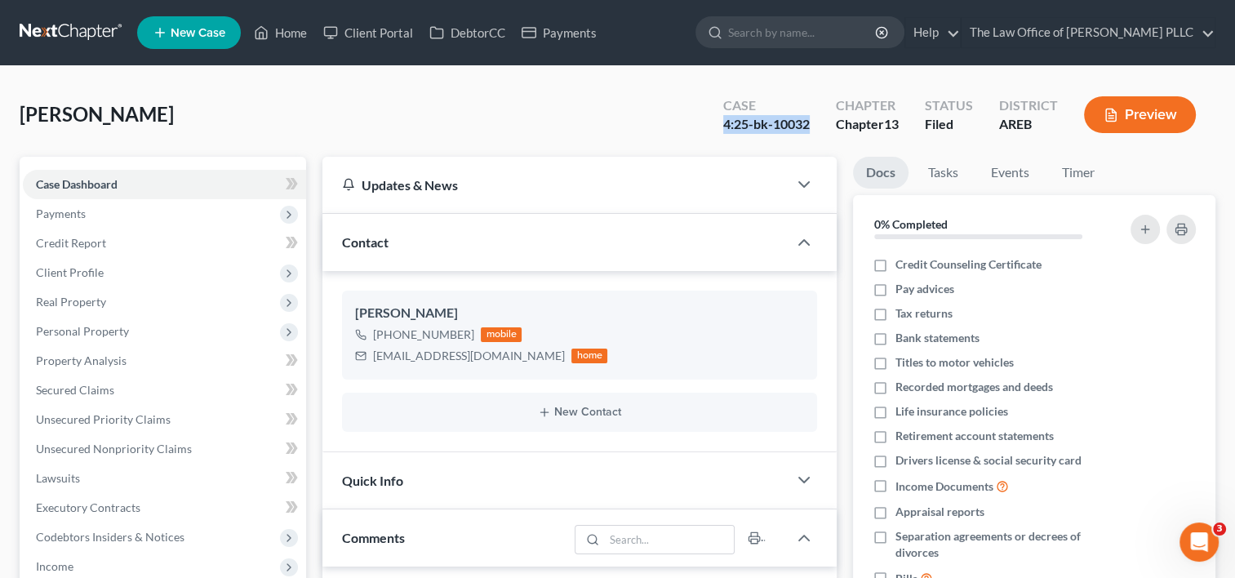
drag, startPoint x: 719, startPoint y: 122, endPoint x: 811, endPoint y: 129, distance: 92.5
click at [811, 129] on div "Case 4:25-bk-10032" at bounding box center [766, 116] width 113 height 48
copy div "4:25-bk-10032"
click at [744, 36] on input "search" at bounding box center [802, 32] width 149 height 30
type input "t"
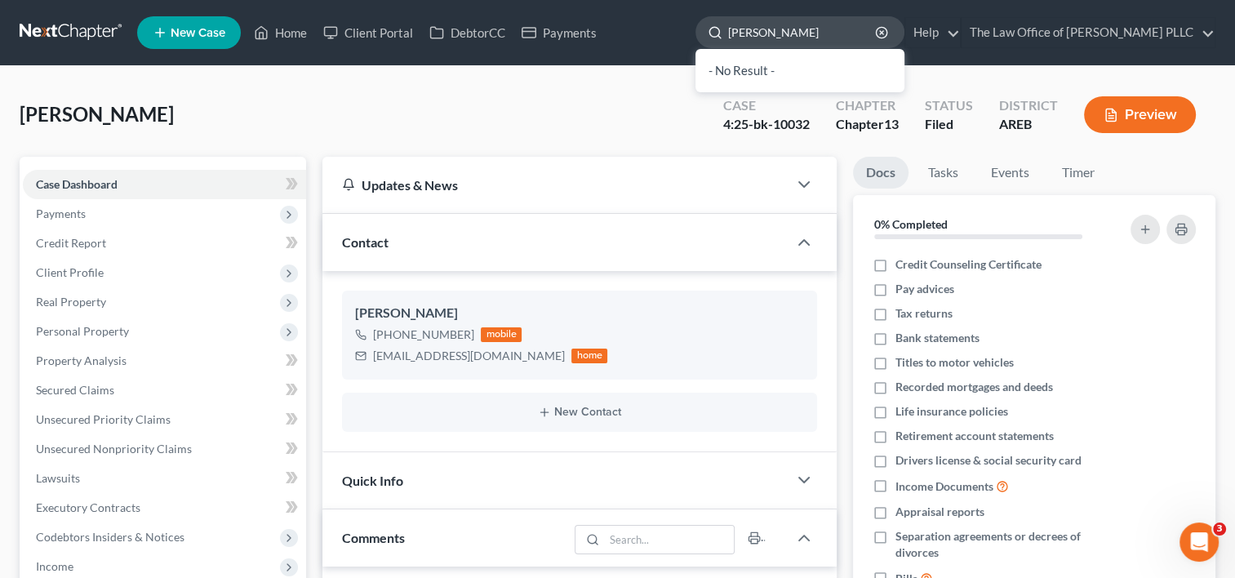
type input "[PERSON_NAME]"
